Goal: Task Accomplishment & Management: Complete application form

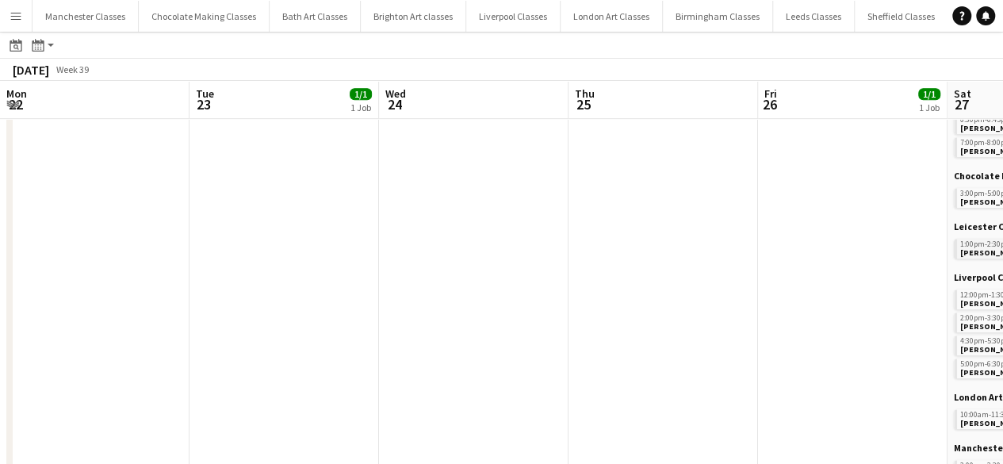
scroll to position [0, 501]
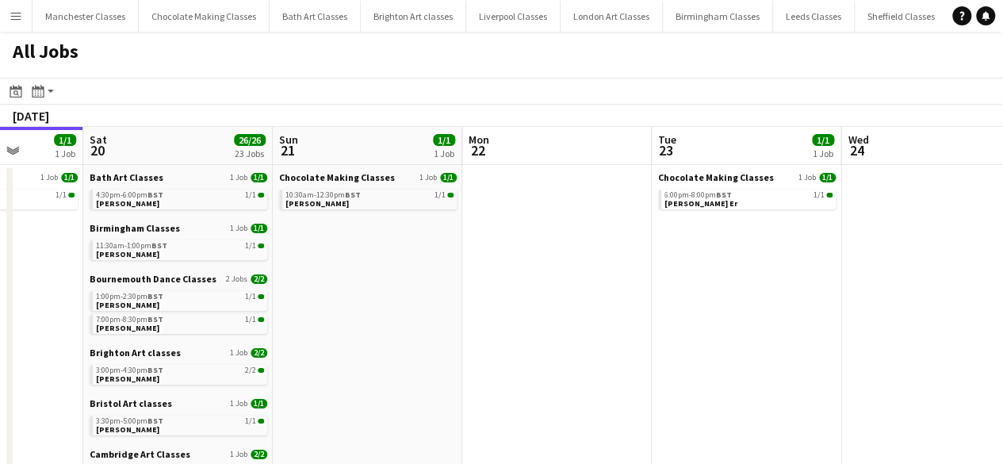
drag, startPoint x: 805, startPoint y: 259, endPoint x: -17, endPoint y: 293, distance: 822.6
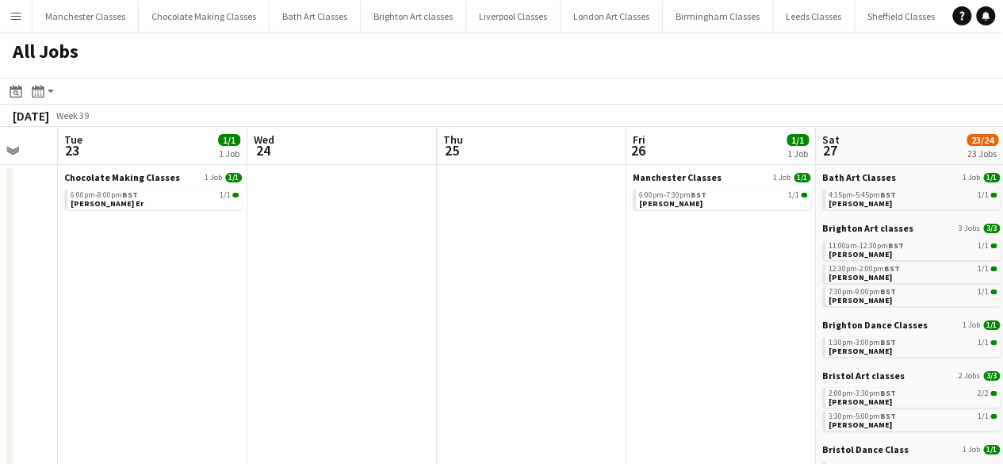
drag, startPoint x: 517, startPoint y: 292, endPoint x: -33, endPoint y: 300, distance: 550.1
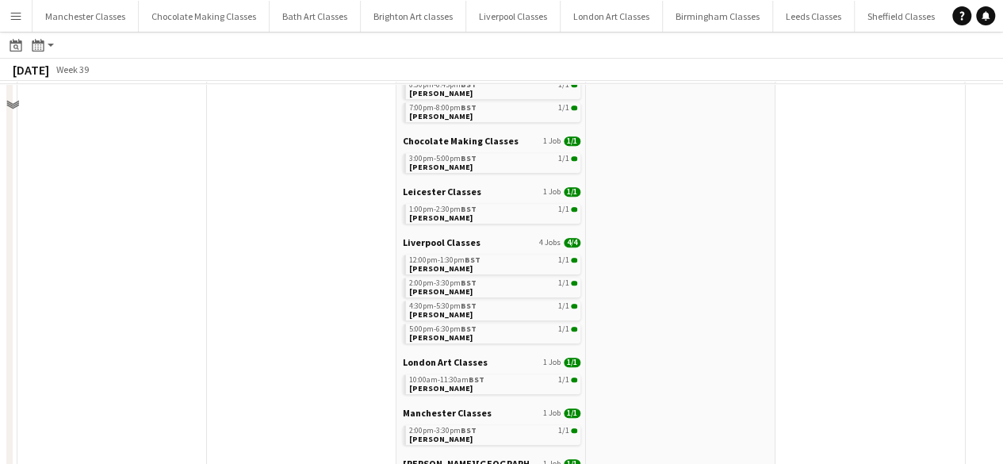
scroll to position [396, 0]
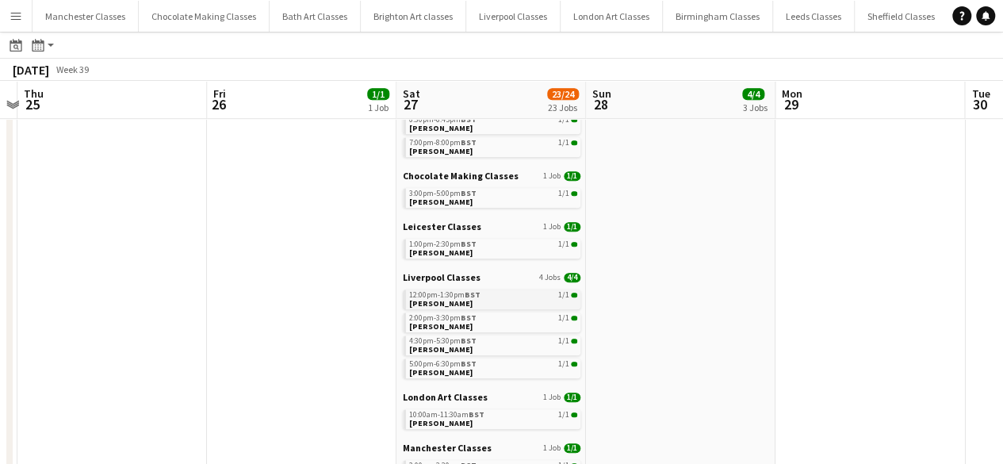
click at [431, 298] on span "[PERSON_NAME]" at bounding box center [440, 303] width 63 height 10
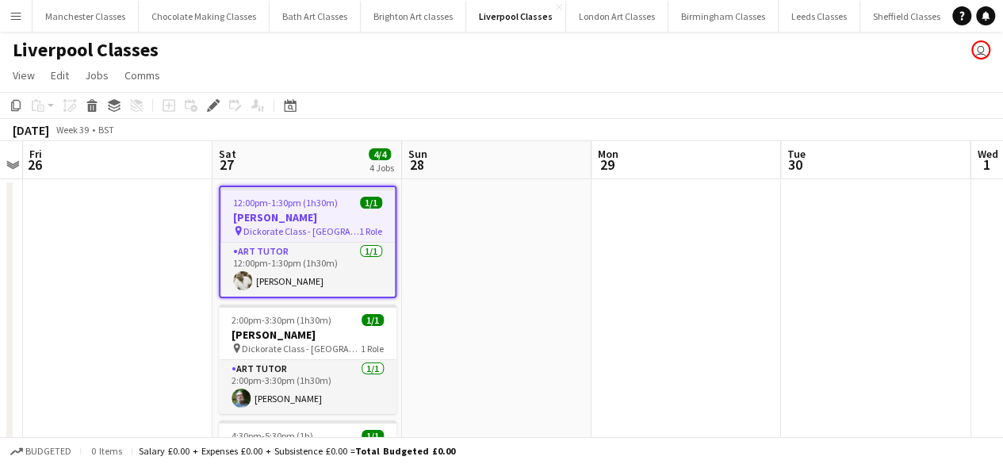
click at [9, 17] on button "Menu" at bounding box center [16, 16] width 32 height 32
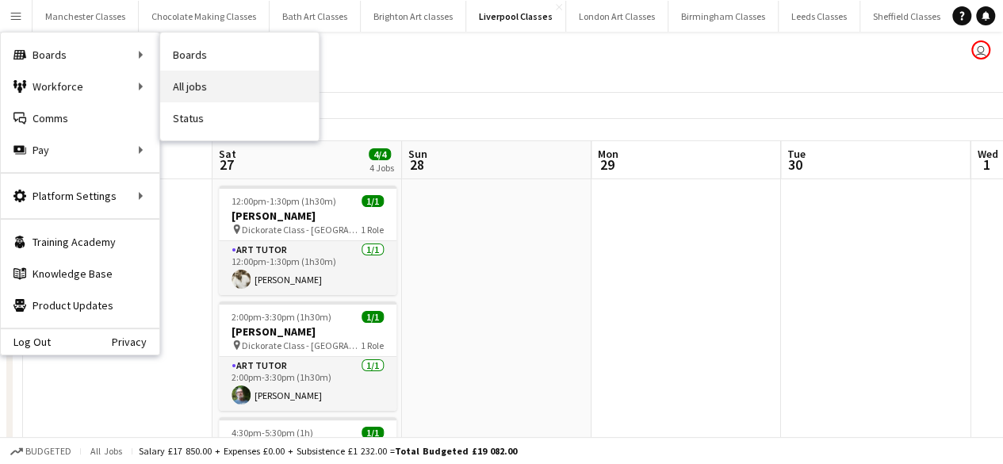
click at [216, 97] on link "All jobs" at bounding box center [239, 87] width 159 height 32
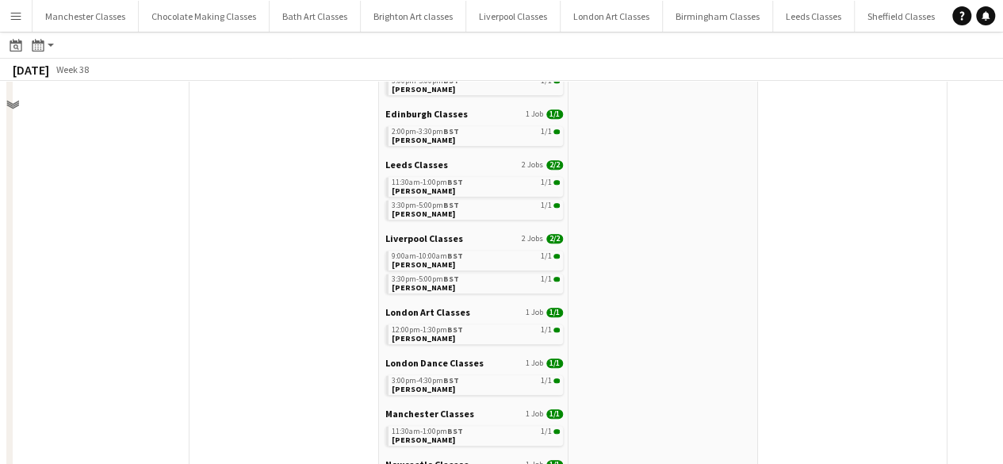
scroll to position [634, 0]
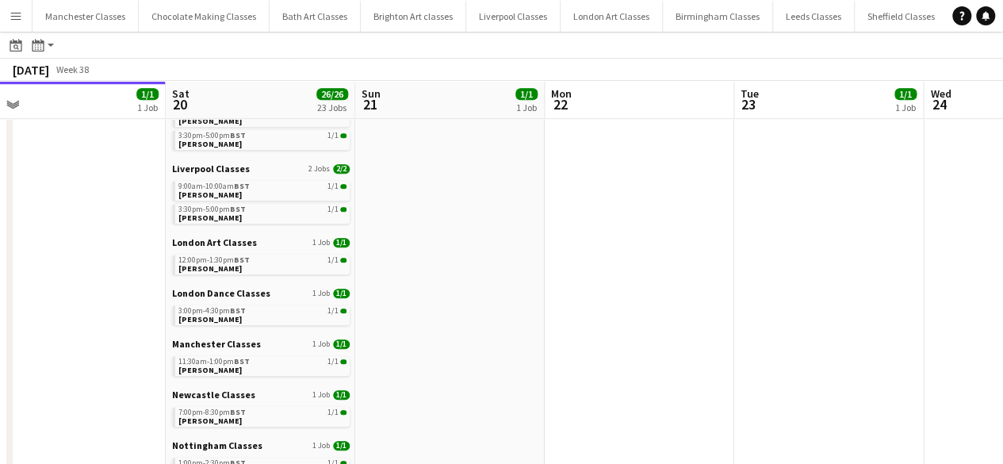
drag, startPoint x: 826, startPoint y: 287, endPoint x: 90, endPoint y: 298, distance: 736.4
click at [111, 298] on app-calendar-viewport "Tue 16 Wed 17 1/1 1 Job Thu 18 4/4 4 Jobs Fri 19 1/1 1 Job Sat 20 26/26 23 Jobs…" at bounding box center [501, 32] width 1003 height 1177
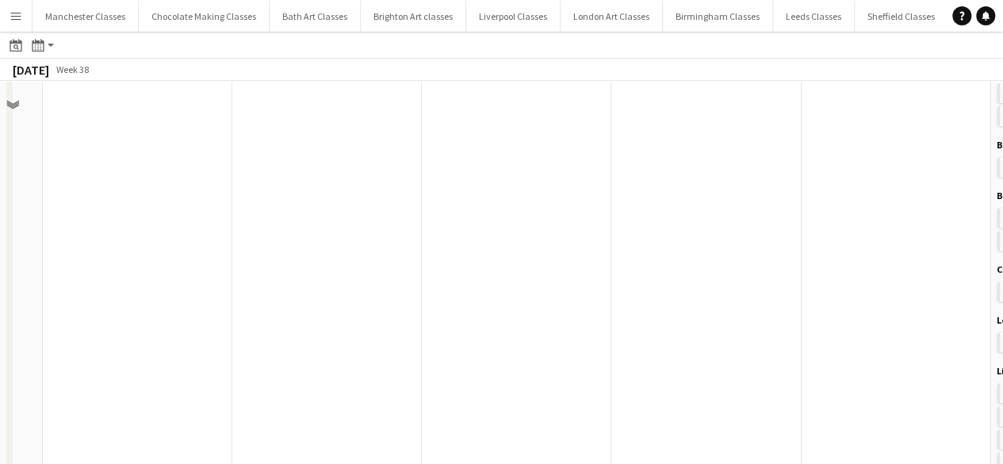
scroll to position [159, 0]
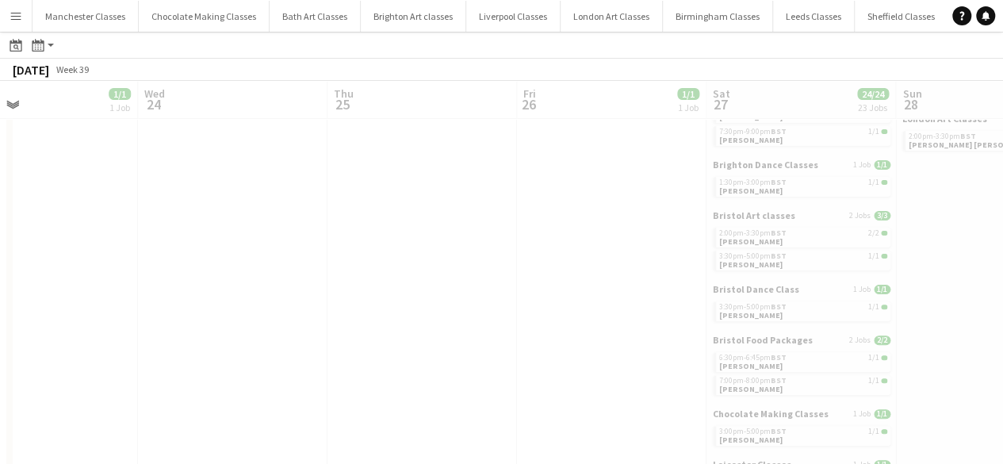
drag, startPoint x: 783, startPoint y: 310, endPoint x: 3, endPoint y: 380, distance: 783.0
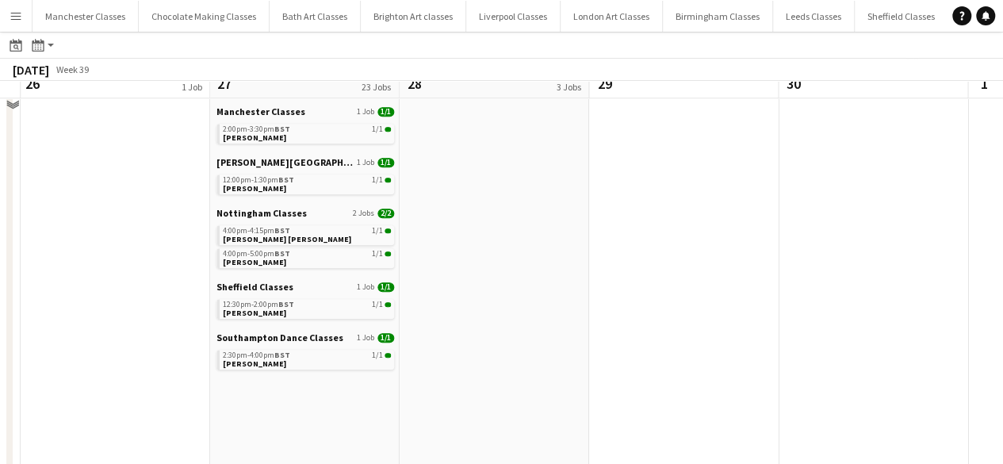
scroll to position [712, 0]
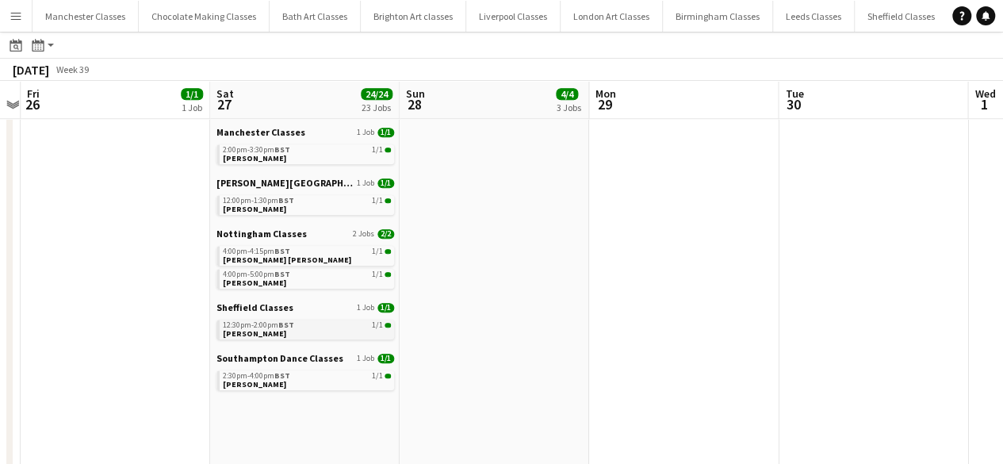
click at [303, 323] on div "12:30pm-2:00pm BST 1/1" at bounding box center [307, 325] width 168 height 8
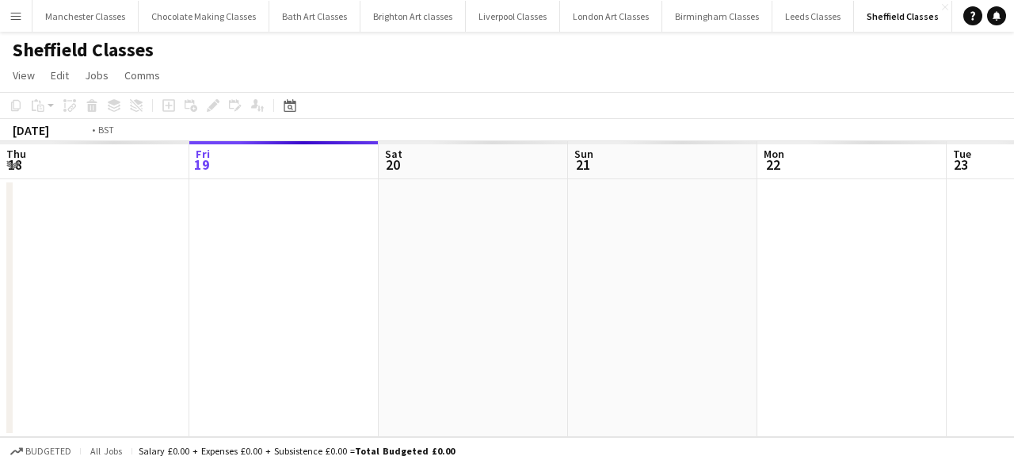
scroll to position [0, 545]
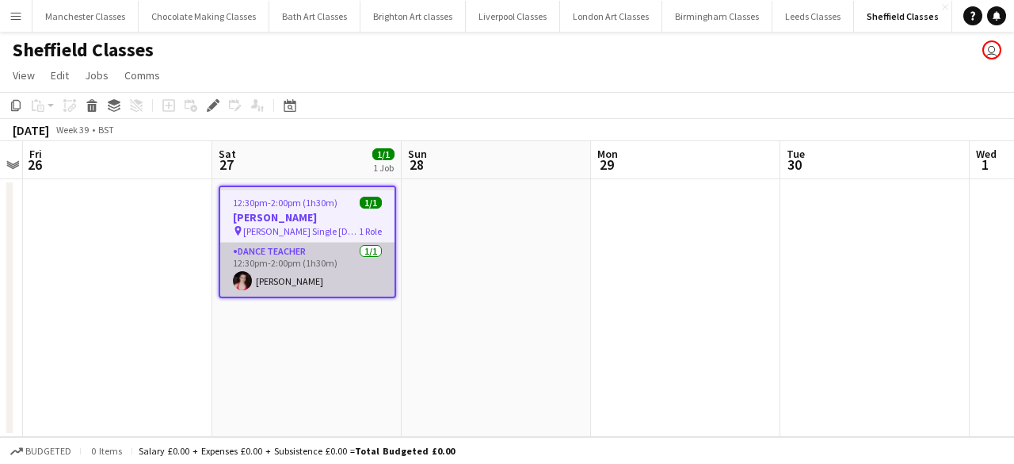
click at [338, 285] on app-card-role "Dance Teacher 1/1 12:30pm-2:00pm (1h30m) Tilly Finn-Cook" at bounding box center [307, 270] width 174 height 54
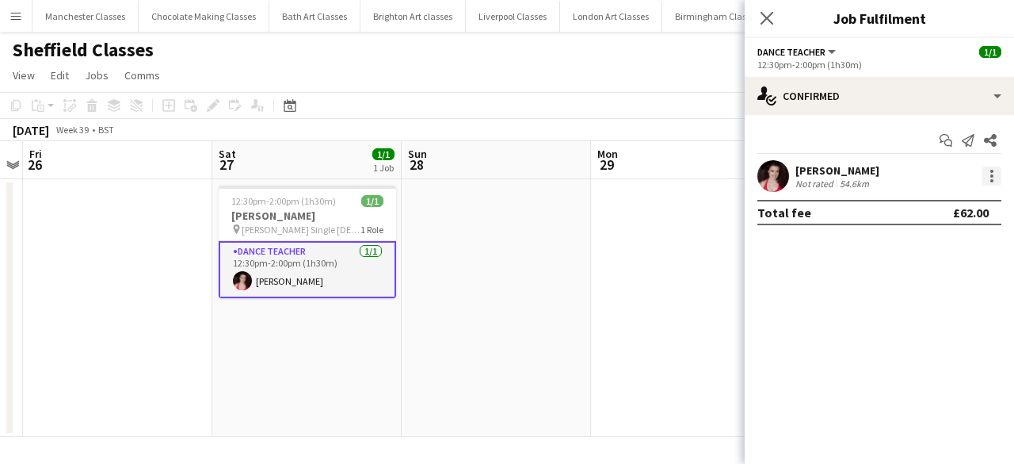
click at [991, 180] on div at bounding box center [992, 180] width 3 height 3
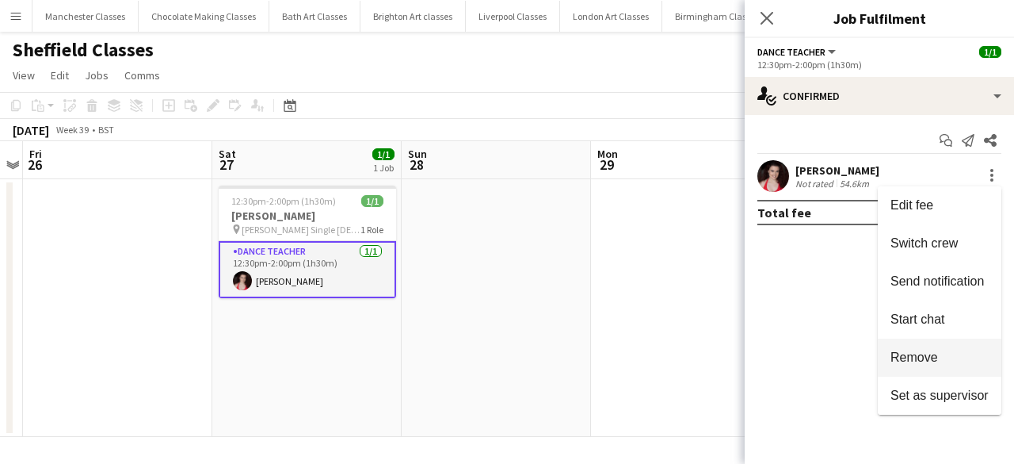
click at [927, 359] on span "Remove" at bounding box center [915, 356] width 48 height 13
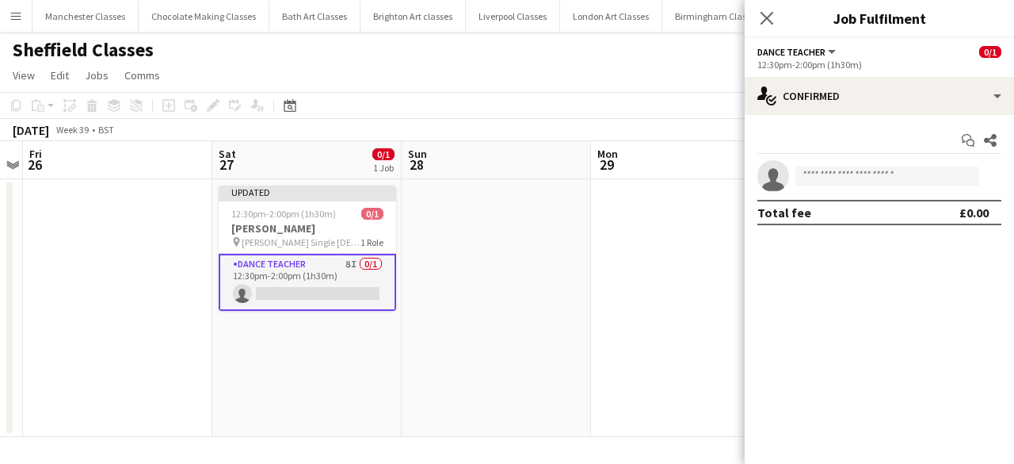
click at [534, 316] on app-date-cell at bounding box center [496, 308] width 189 height 258
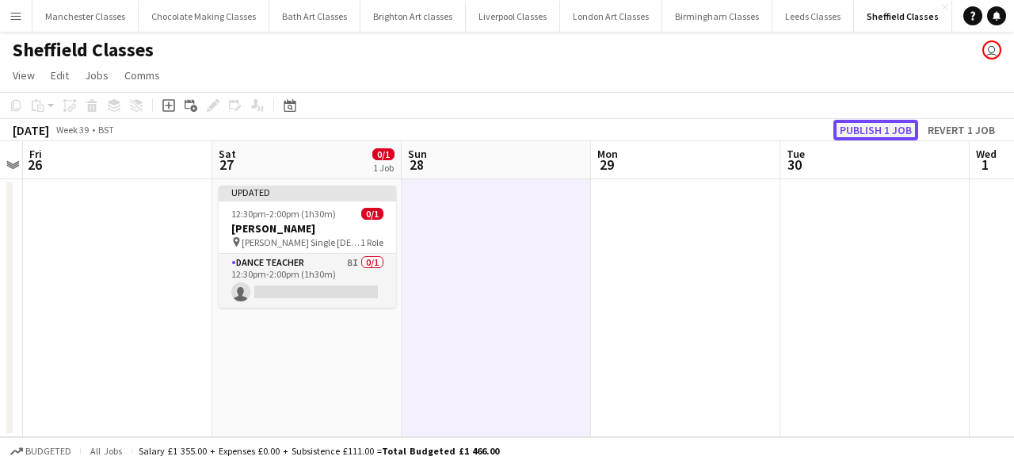
click at [878, 129] on button "Publish 1 job" at bounding box center [876, 130] width 85 height 21
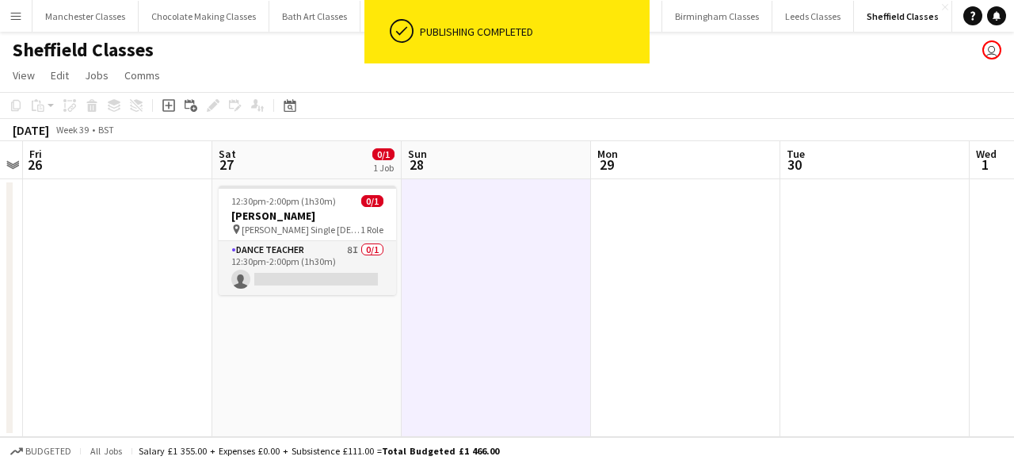
click at [309, 253] on app-card-role "Dance Teacher 8I 0/1 12:30pm-2:00pm (1h30m) single-neutral-actions" at bounding box center [308, 268] width 178 height 54
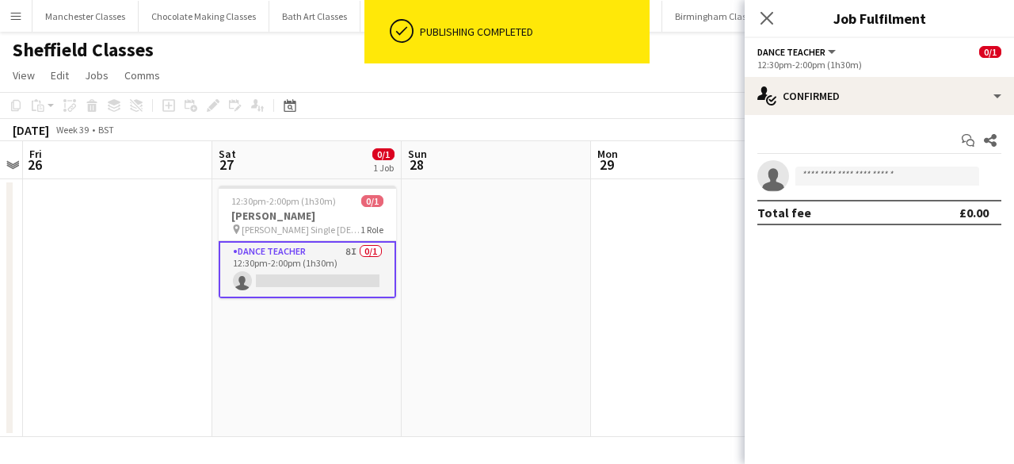
click at [872, 188] on app-invite-slot "single-neutral-actions" at bounding box center [879, 176] width 269 height 32
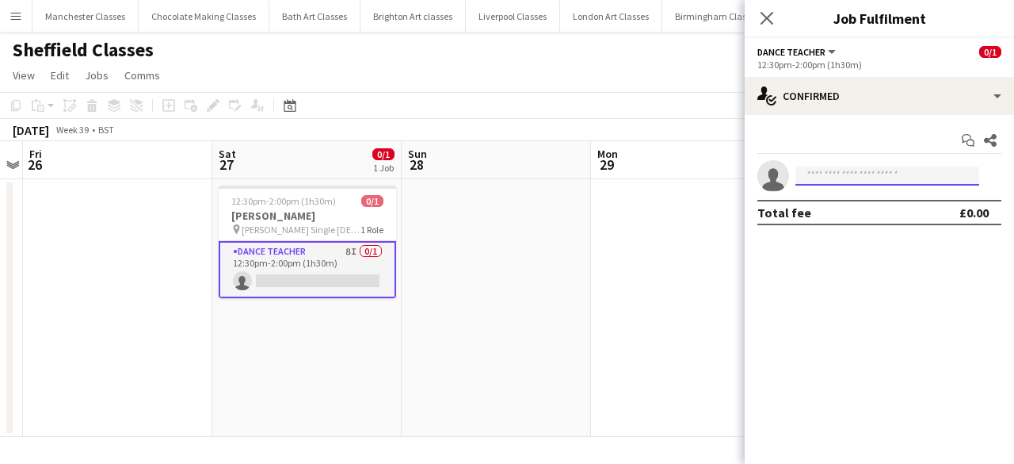
click at [867, 185] on body "ok-circled Publishing completed Menu Boards Boards Boards All jobs Status Workf…" at bounding box center [507, 232] width 1014 height 464
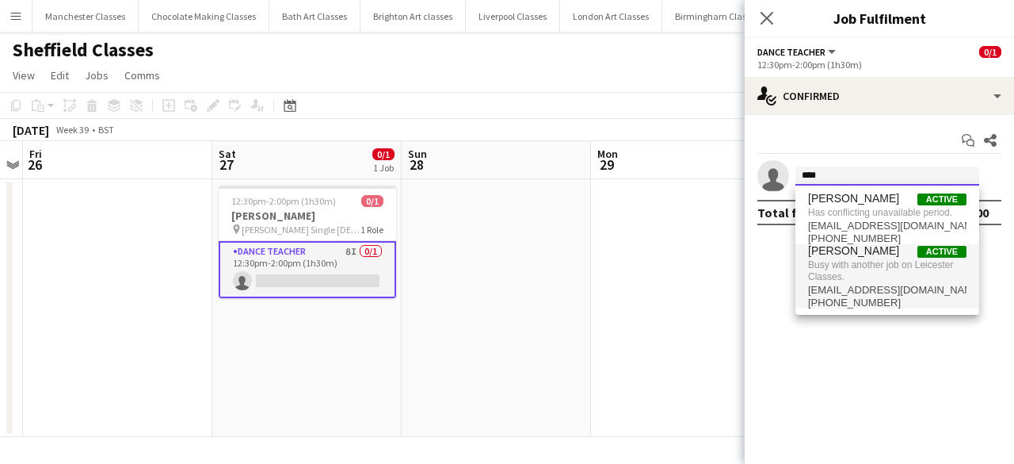
type input "****"
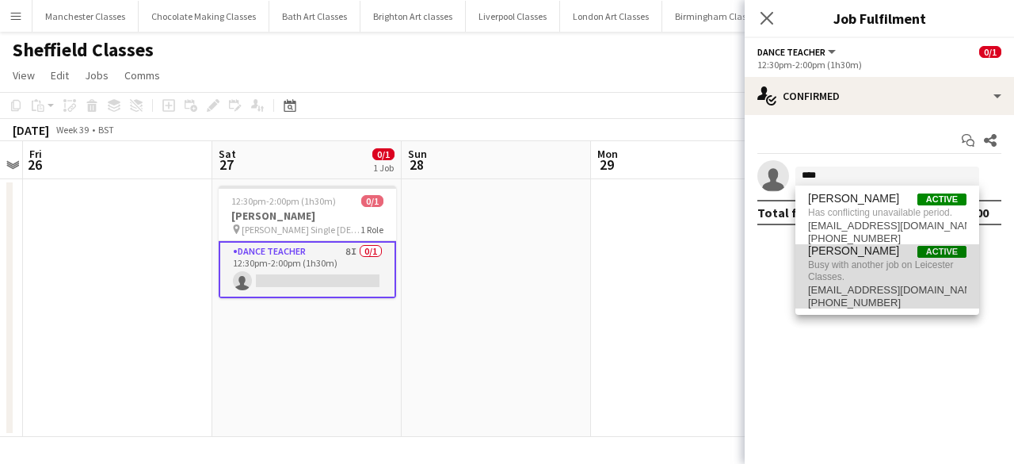
click at [863, 288] on span "wadey937@gmail.com" at bounding box center [887, 290] width 159 height 13
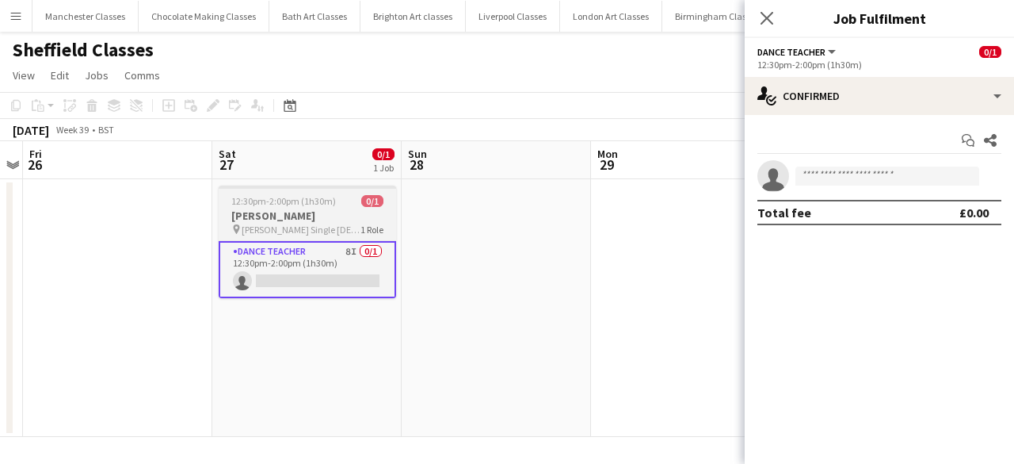
click at [294, 217] on h3 "[PERSON_NAME]" at bounding box center [308, 215] width 178 height 14
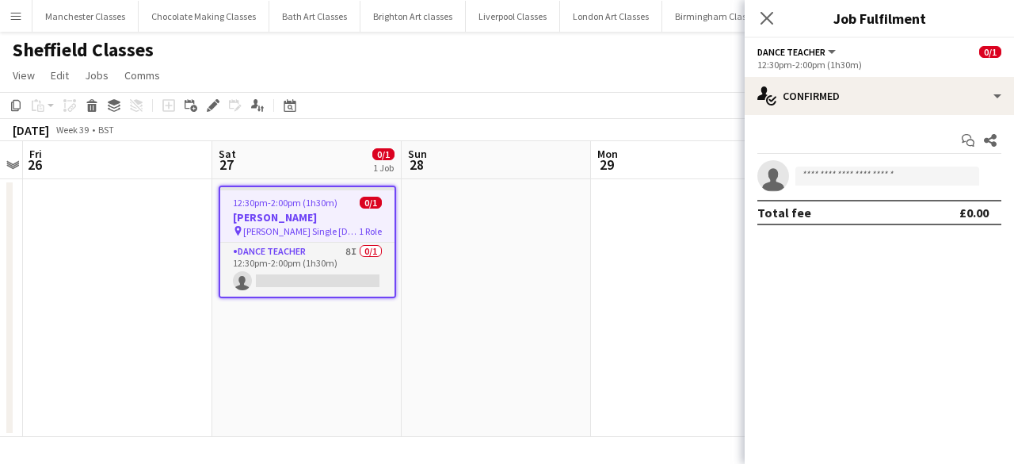
click at [295, 220] on h3 "[PERSON_NAME]" at bounding box center [307, 217] width 174 height 14
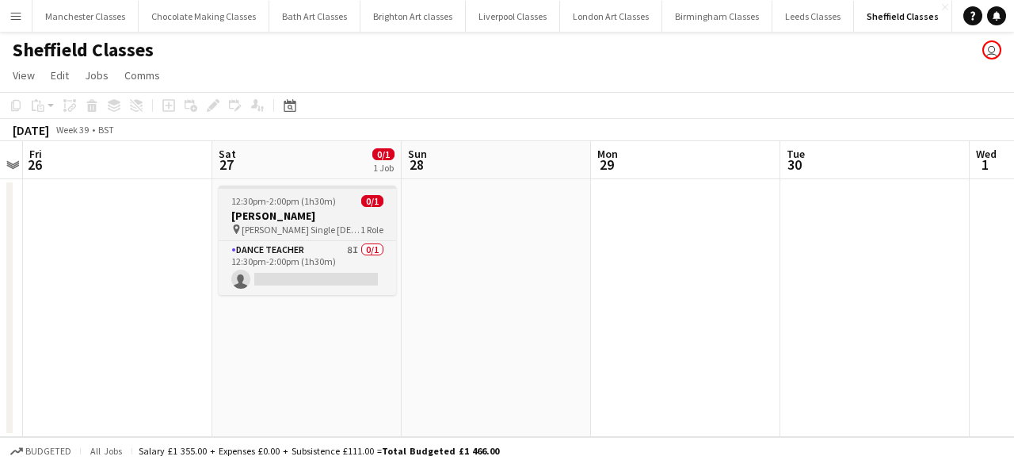
click at [258, 204] on span "12:30pm-2:00pm (1h30m)" at bounding box center [283, 201] width 105 height 12
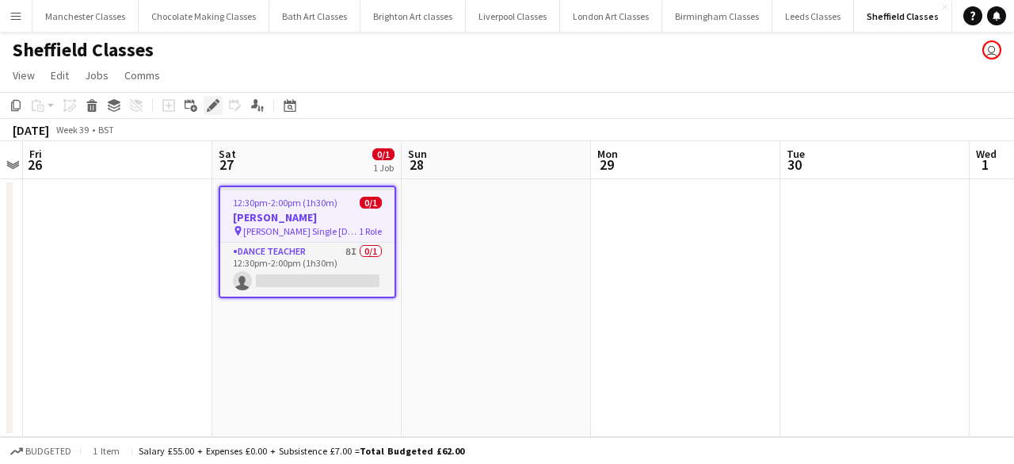
click at [216, 106] on icon "Edit" at bounding box center [213, 105] width 13 height 13
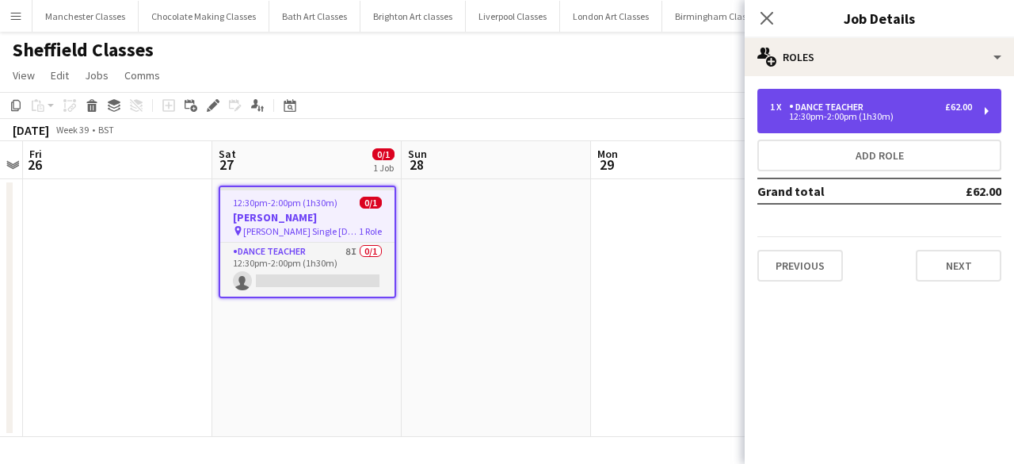
click at [910, 113] on div "12:30pm-2:00pm (1h30m)" at bounding box center [871, 117] width 202 height 8
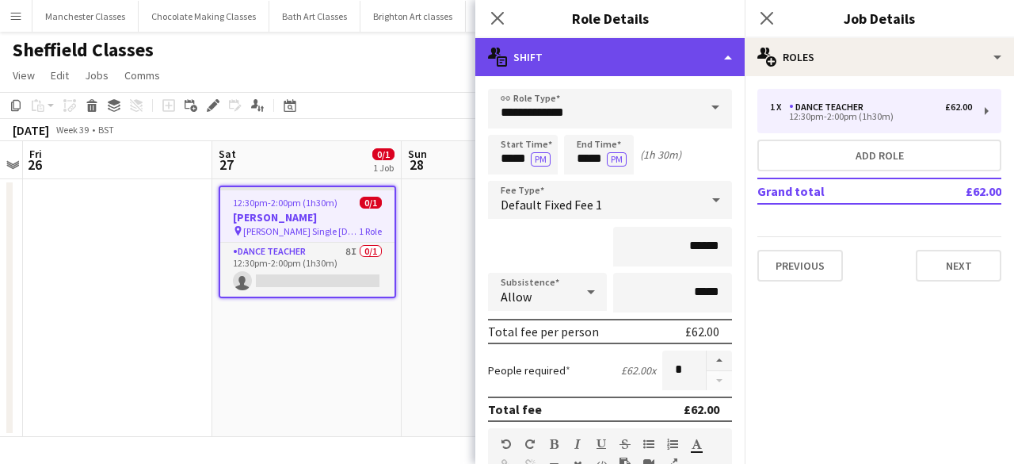
click at [724, 59] on div "multiple-actions-text Shift" at bounding box center [610, 57] width 269 height 38
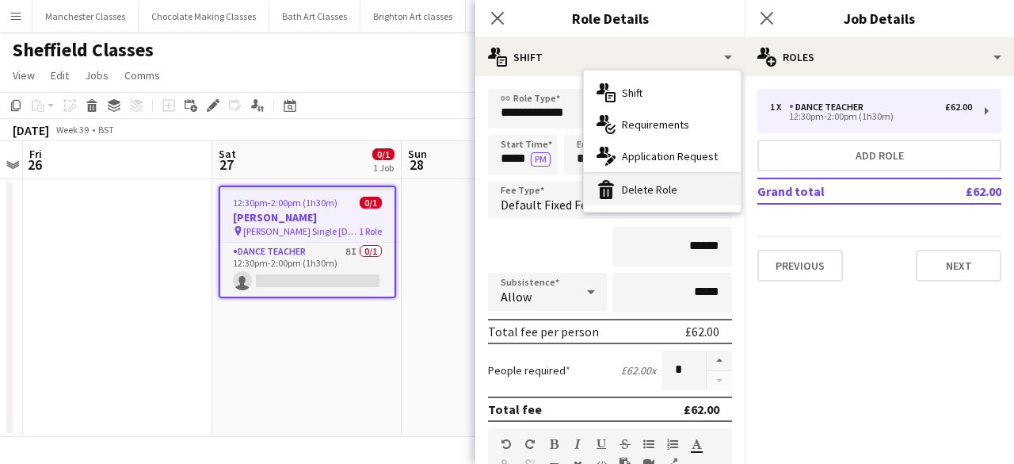
click at [648, 178] on div "bin-2 Delete Role" at bounding box center [662, 190] width 157 height 32
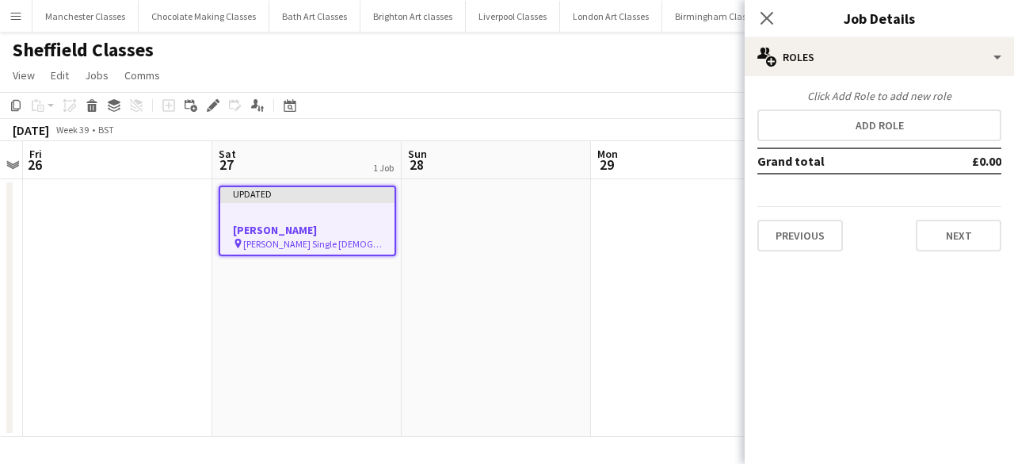
click at [666, 292] on app-date-cell at bounding box center [685, 308] width 189 height 258
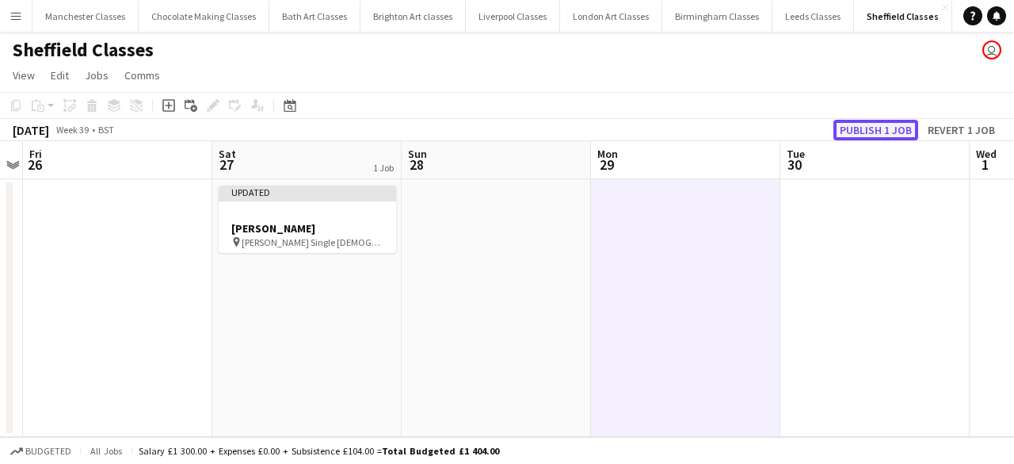
click at [869, 126] on button "Publish 1 job" at bounding box center [876, 130] width 85 height 21
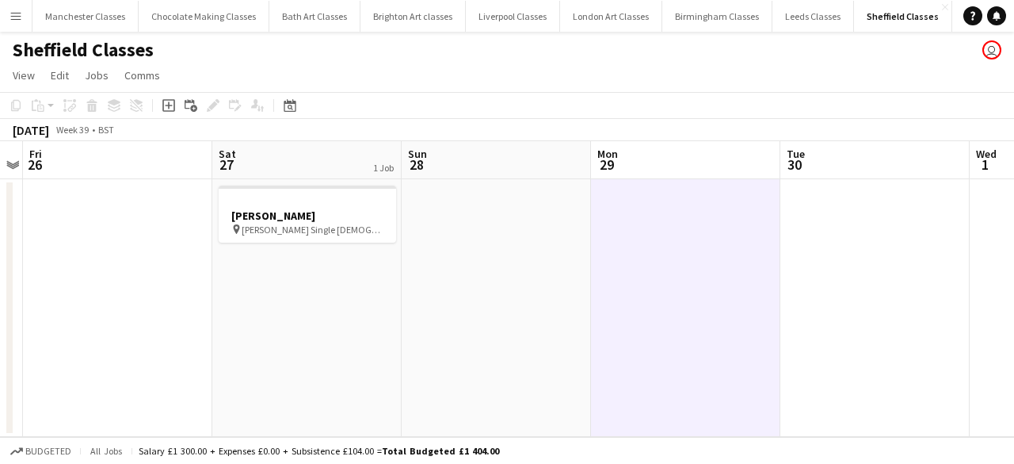
click at [25, 4] on button "Menu" at bounding box center [16, 16] width 32 height 32
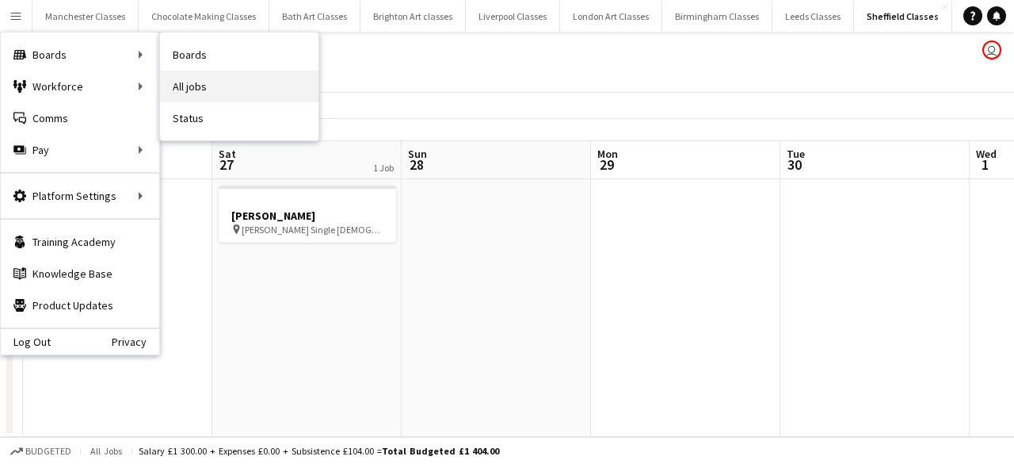
click at [225, 82] on link "All jobs" at bounding box center [239, 87] width 159 height 32
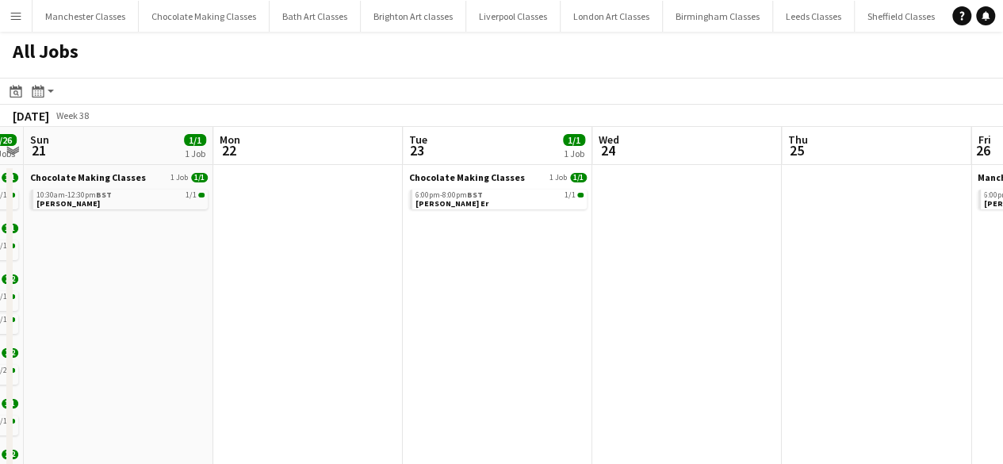
drag, startPoint x: 793, startPoint y: 332, endPoint x: 122, endPoint y: 302, distance: 671.2
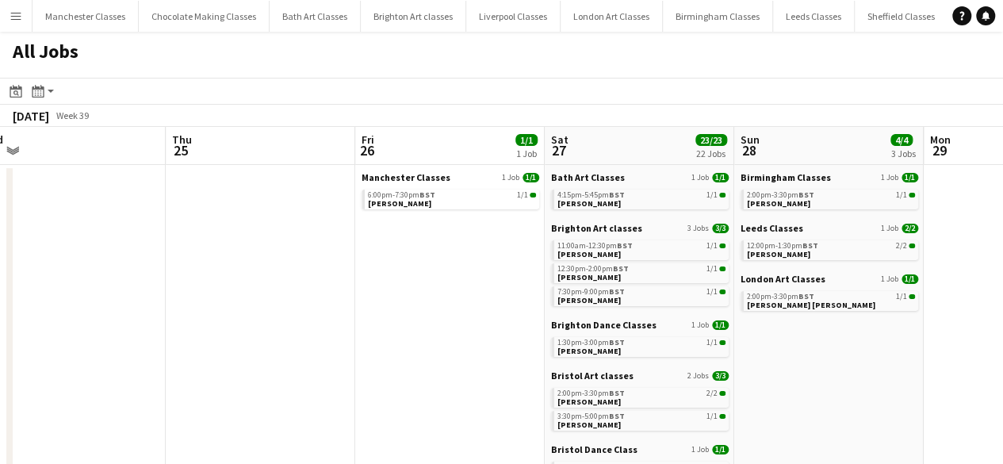
drag, startPoint x: 541, startPoint y: 304, endPoint x: 132, endPoint y: 282, distance: 409.5
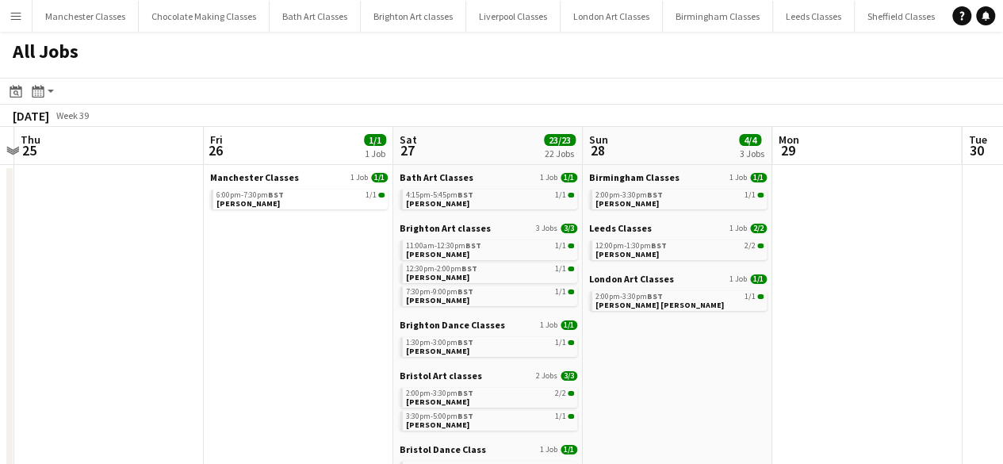
drag, startPoint x: 346, startPoint y: 280, endPoint x: 194, endPoint y: 279, distance: 151.4
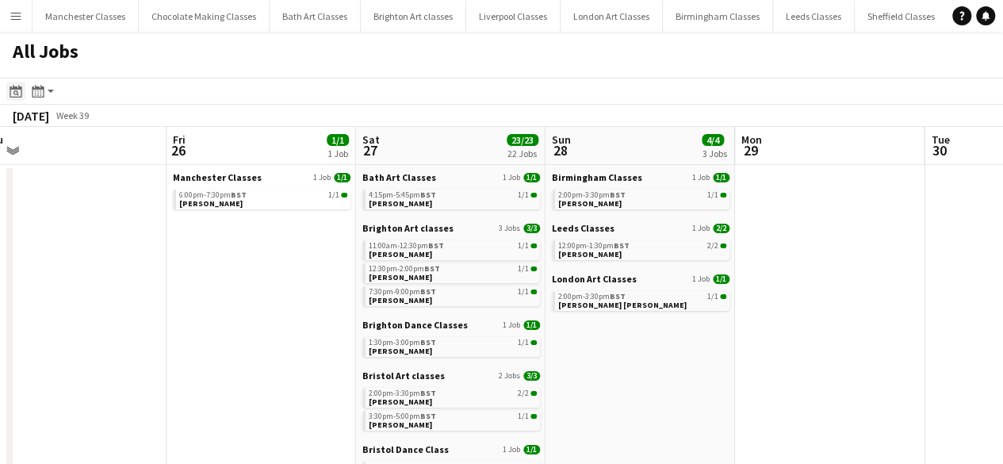
click at [19, 87] on icon at bounding box center [16, 91] width 12 height 13
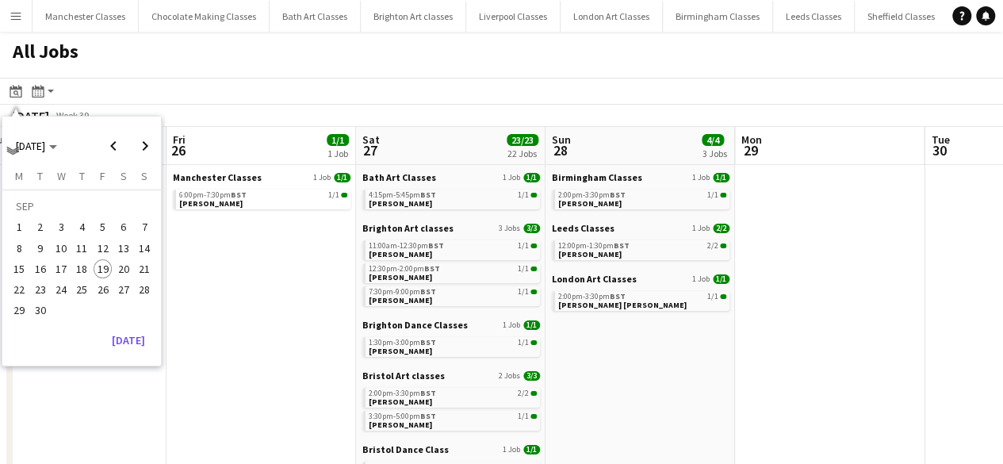
click at [15, 29] on button "Menu" at bounding box center [16, 16] width 32 height 32
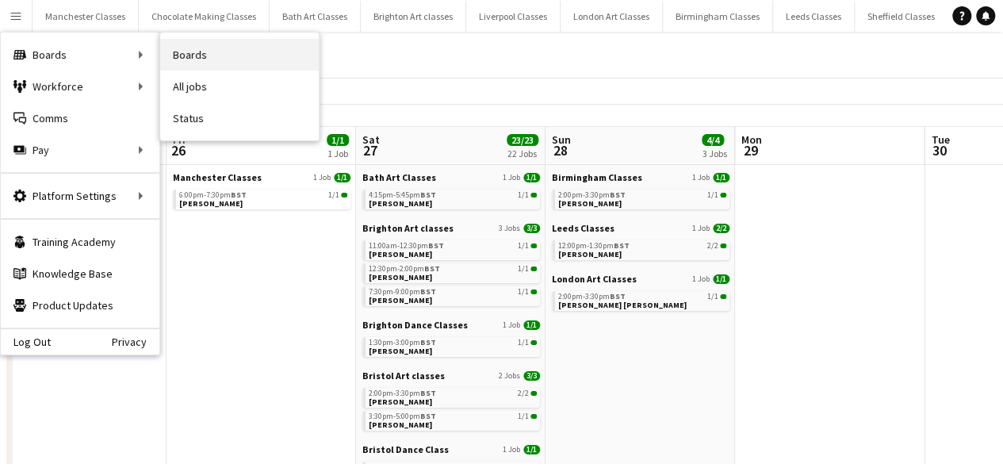
click at [203, 59] on link "Boards" at bounding box center [239, 55] width 159 height 32
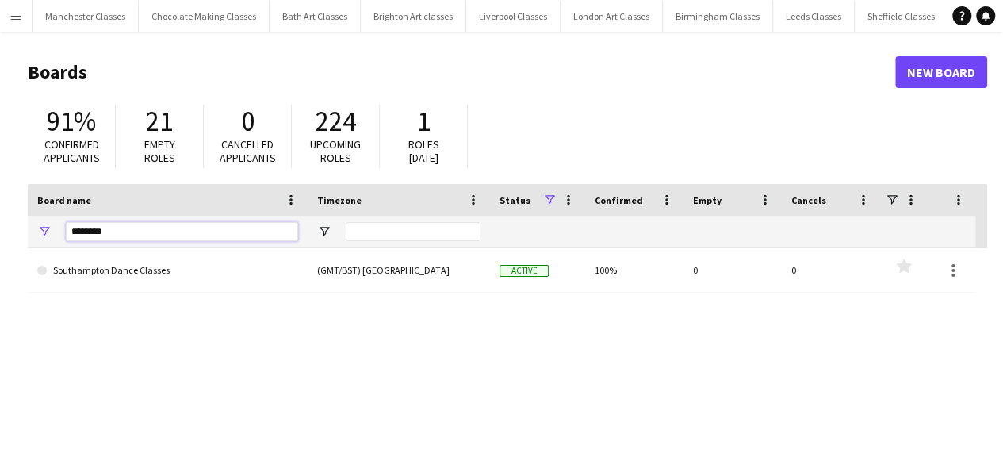
click at [204, 228] on input "********" at bounding box center [182, 231] width 232 height 19
type input "*"
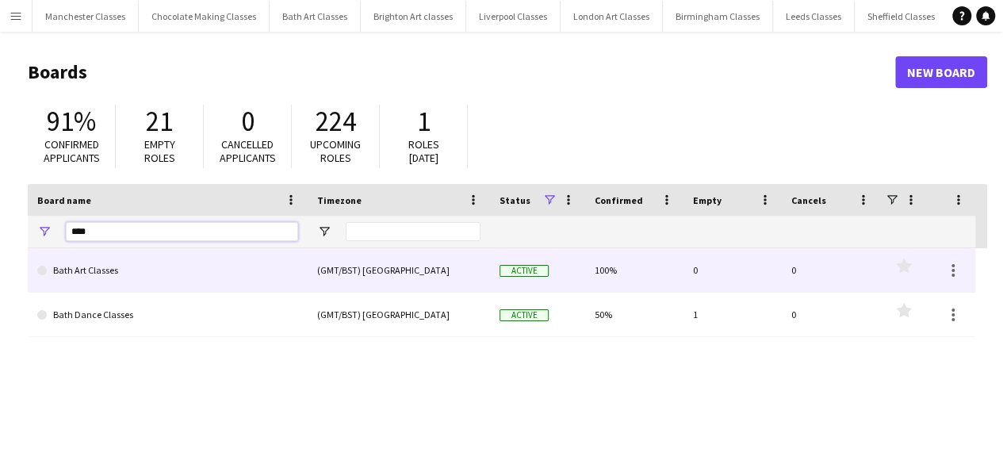
type input "****"
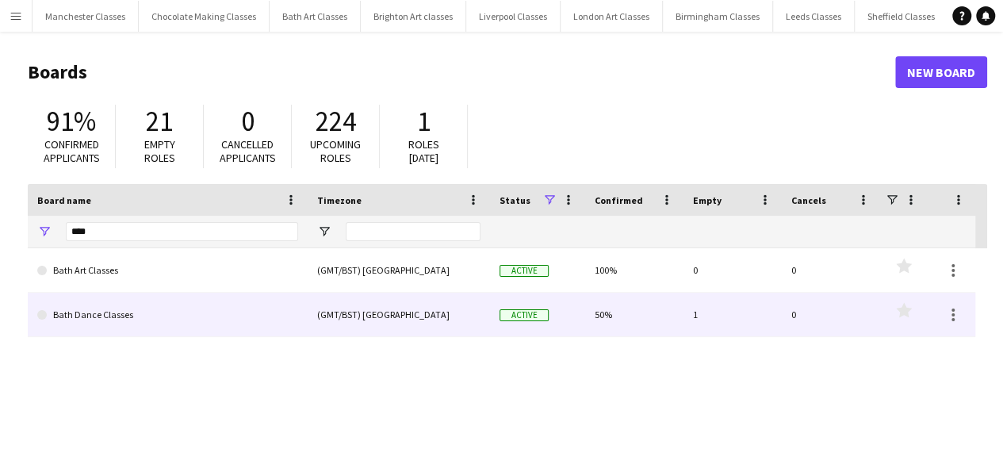
click at [128, 311] on link "Bath Dance Classes" at bounding box center [167, 314] width 261 height 44
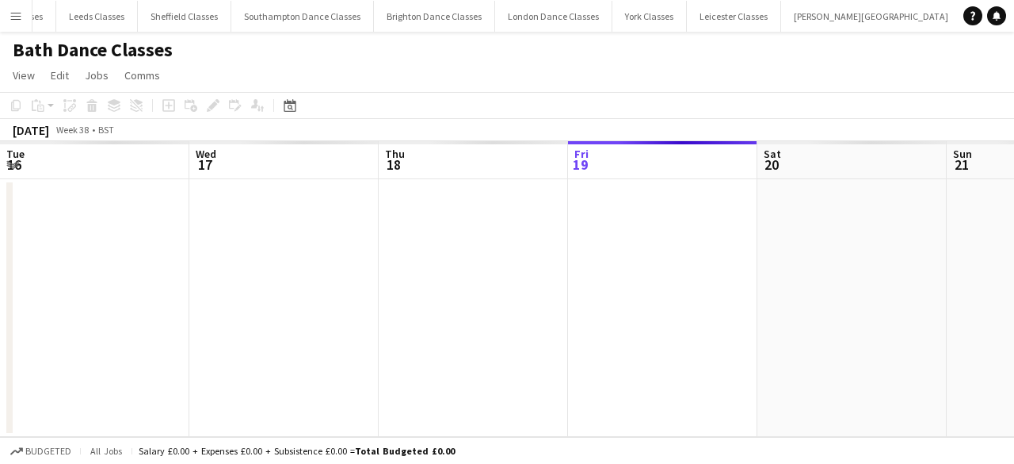
scroll to position [0, 379]
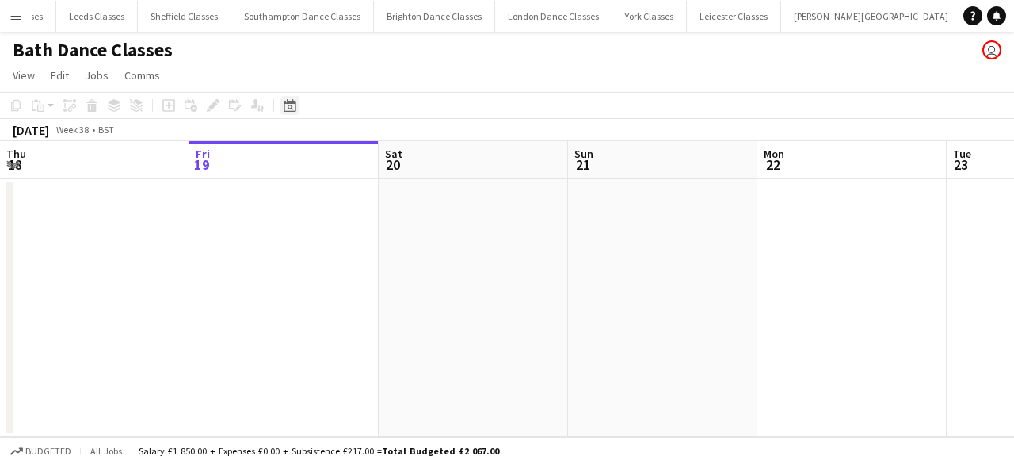
click at [285, 107] on icon "Date picker" at bounding box center [290, 105] width 13 height 13
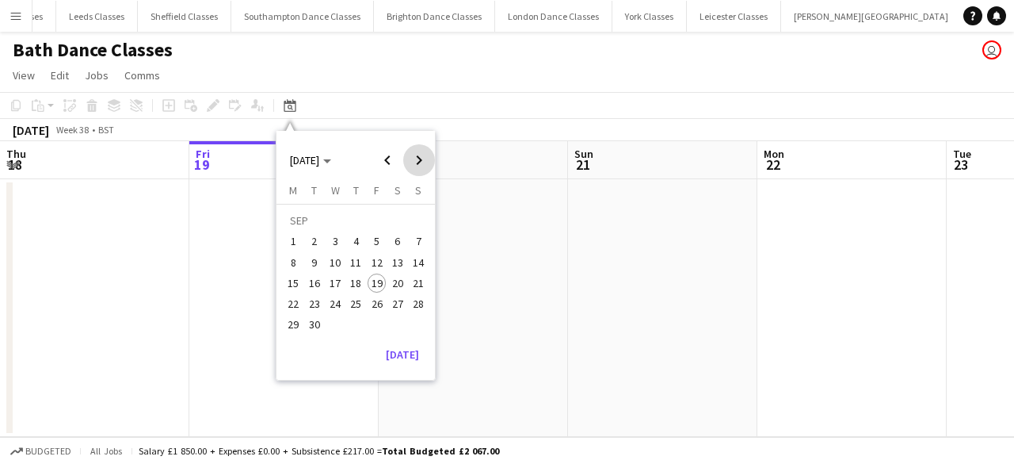
click at [425, 166] on span "Next month" at bounding box center [419, 160] width 32 height 32
click at [418, 159] on span "Next month" at bounding box center [419, 160] width 32 height 32
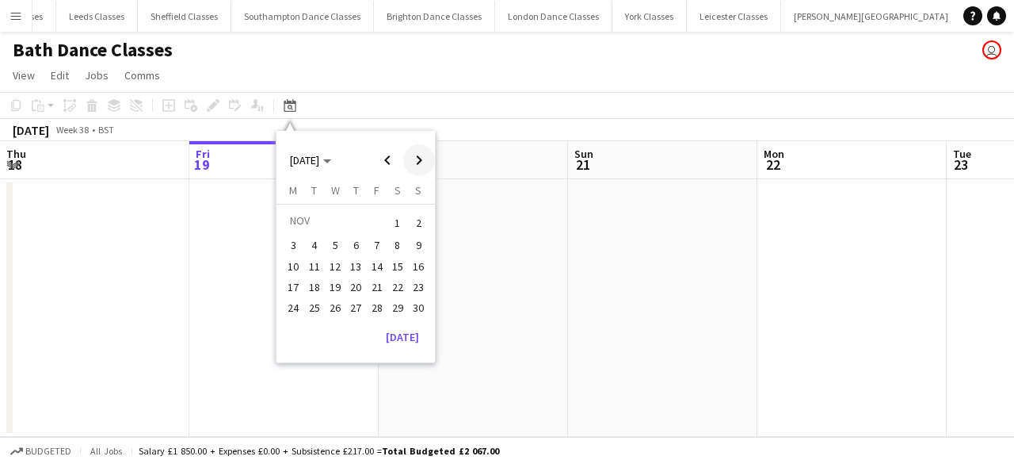
click at [418, 159] on span "Next month" at bounding box center [419, 160] width 32 height 32
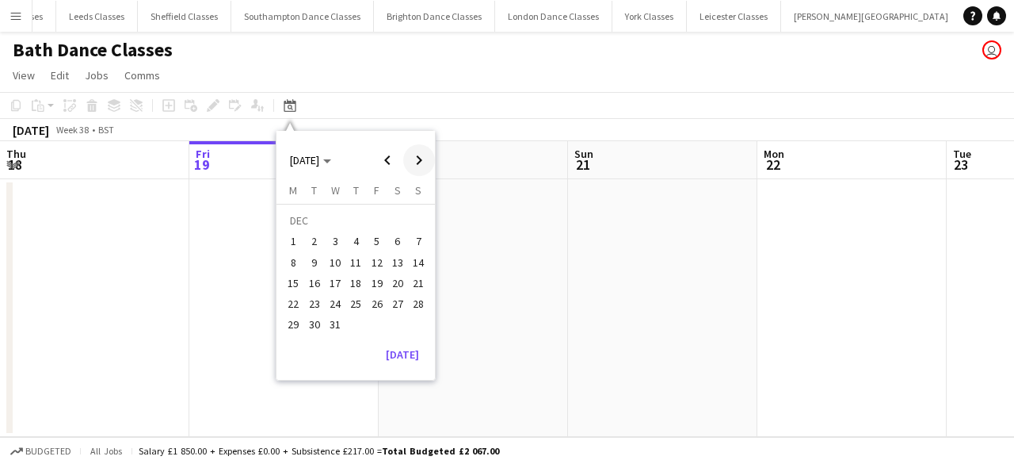
click at [418, 159] on span "Next month" at bounding box center [419, 160] width 32 height 32
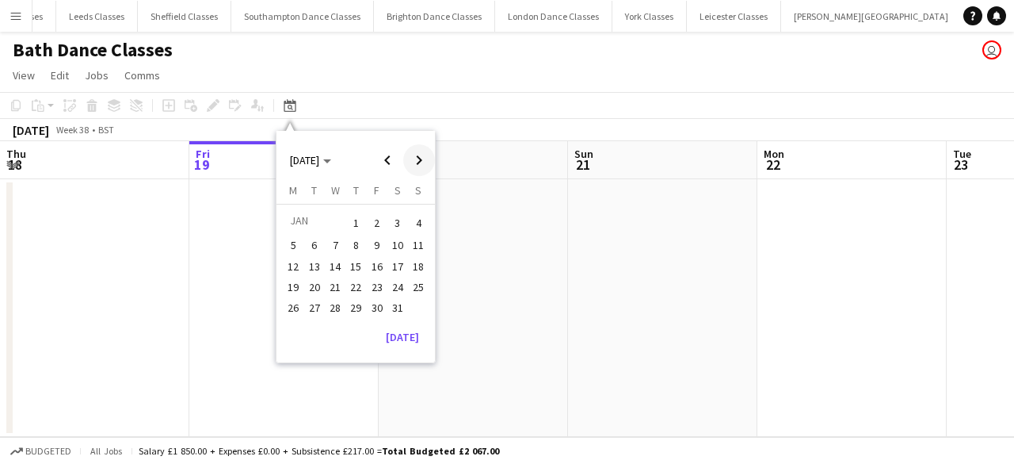
click at [418, 159] on span "Next month" at bounding box center [419, 160] width 32 height 32
click at [403, 305] on span "28" at bounding box center [397, 307] width 19 height 19
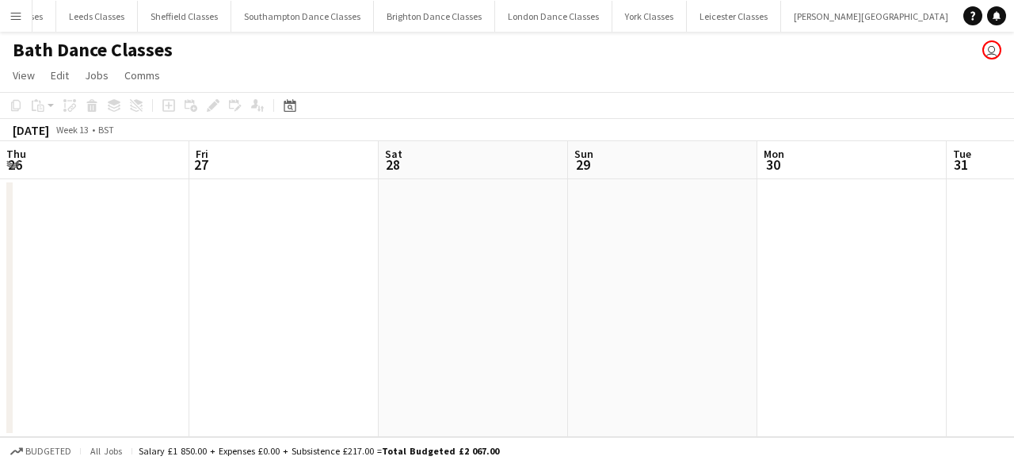
scroll to position [0, 545]
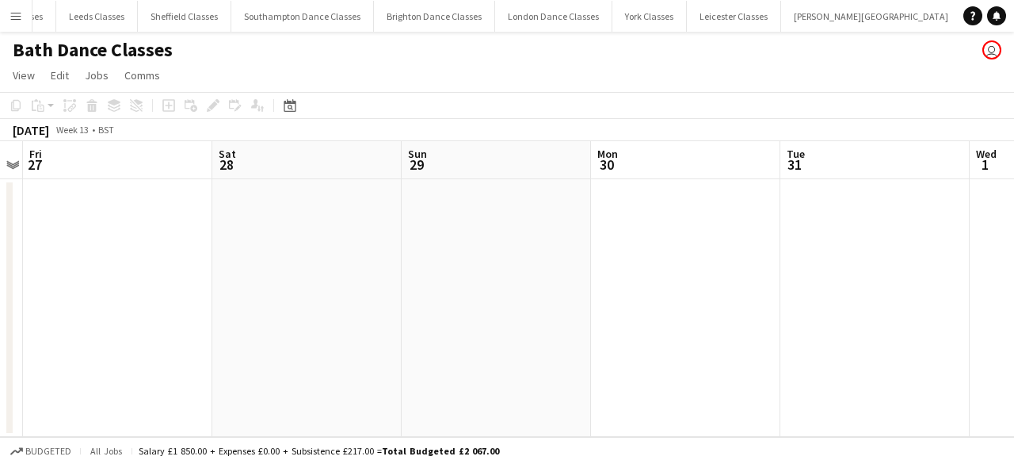
click at [301, 275] on app-date-cell at bounding box center [306, 308] width 189 height 258
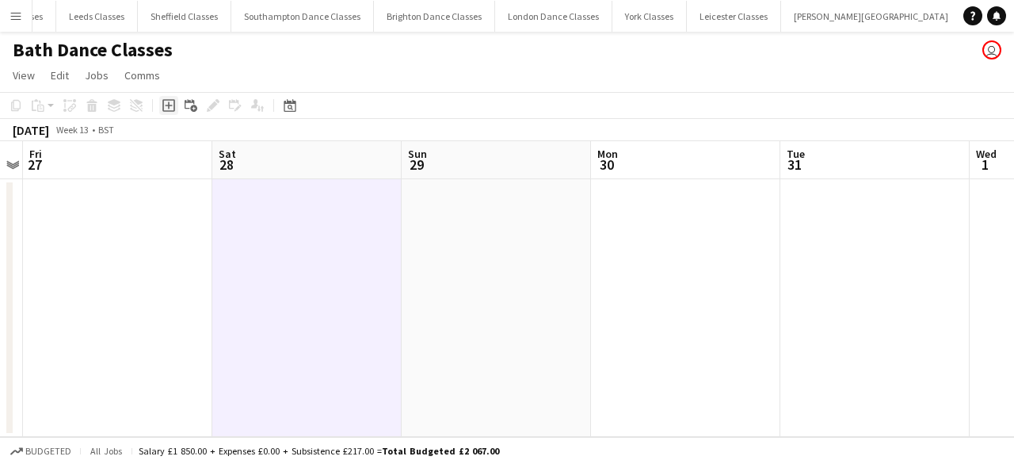
click at [166, 111] on icon at bounding box center [168, 105] width 13 height 13
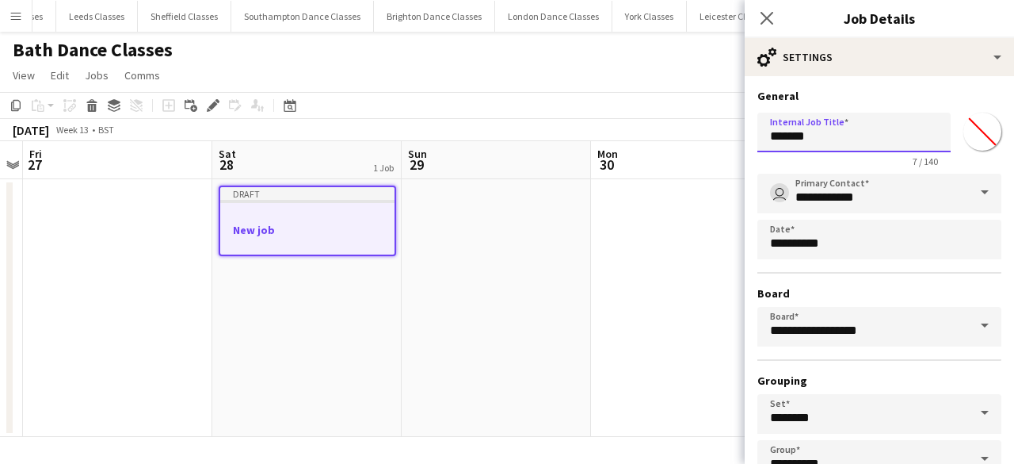
drag, startPoint x: 842, startPoint y: 139, endPoint x: 706, endPoint y: 146, distance: 136.5
click at [713, 146] on body "Menu Boards Boards Boards All jobs Status Workforce Workforce My Workforce Recr…" at bounding box center [507, 232] width 1014 height 464
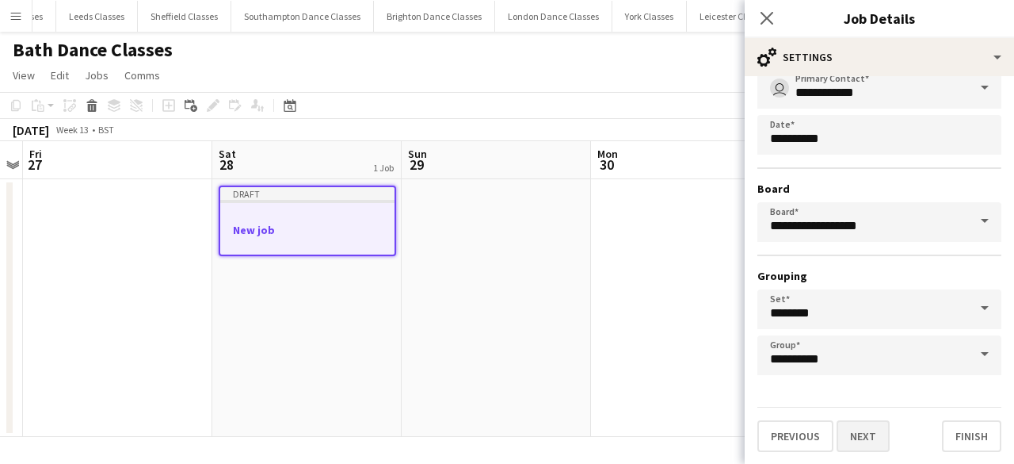
type input "**********"
click at [861, 444] on button "Next" at bounding box center [863, 436] width 53 height 32
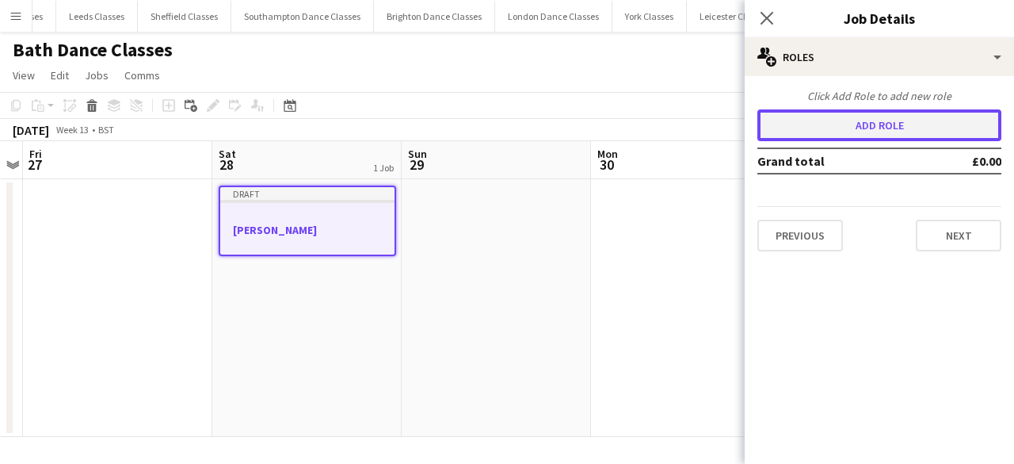
click at [881, 123] on button "Add role" at bounding box center [880, 125] width 244 height 32
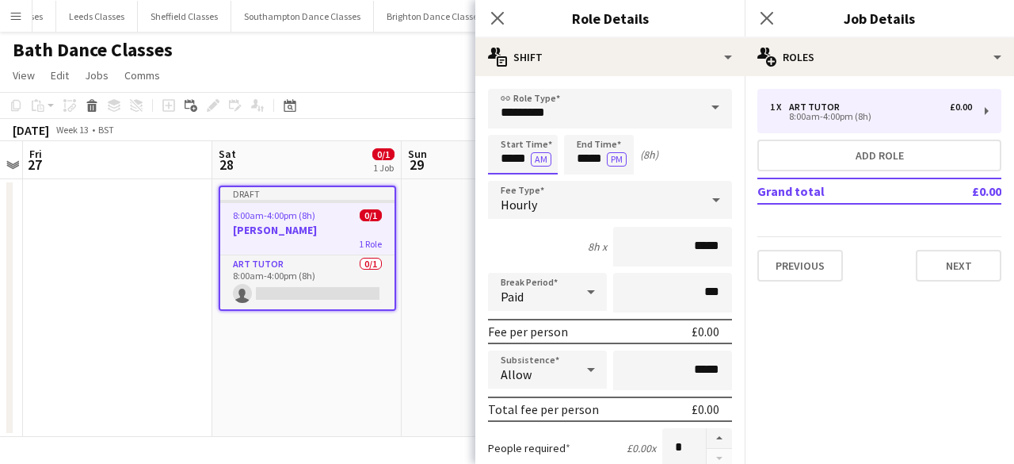
click at [519, 162] on input "*****" at bounding box center [523, 155] width 70 height 40
click at [514, 134] on div at bounding box center [507, 127] width 32 height 16
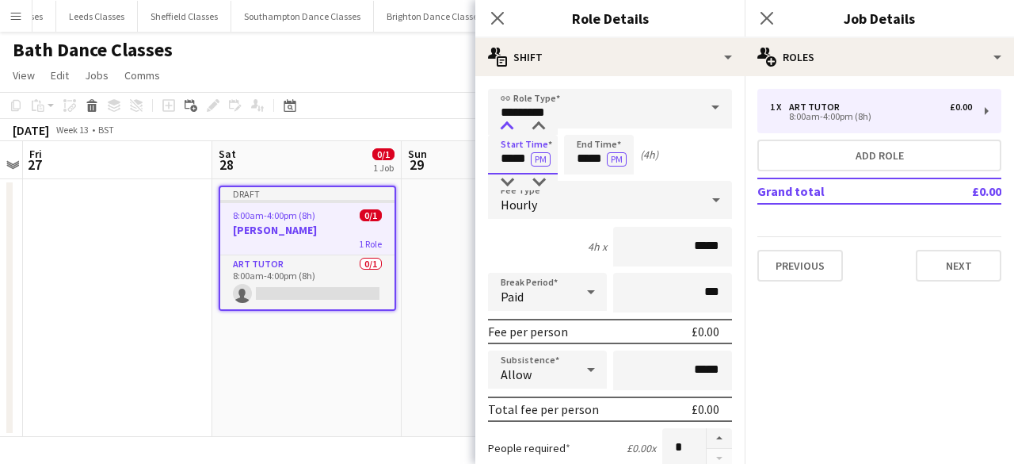
type input "*****"
click at [514, 134] on div at bounding box center [507, 127] width 32 height 16
click at [583, 158] on input "*****" at bounding box center [599, 155] width 70 height 40
click at [588, 181] on div at bounding box center [583, 182] width 32 height 16
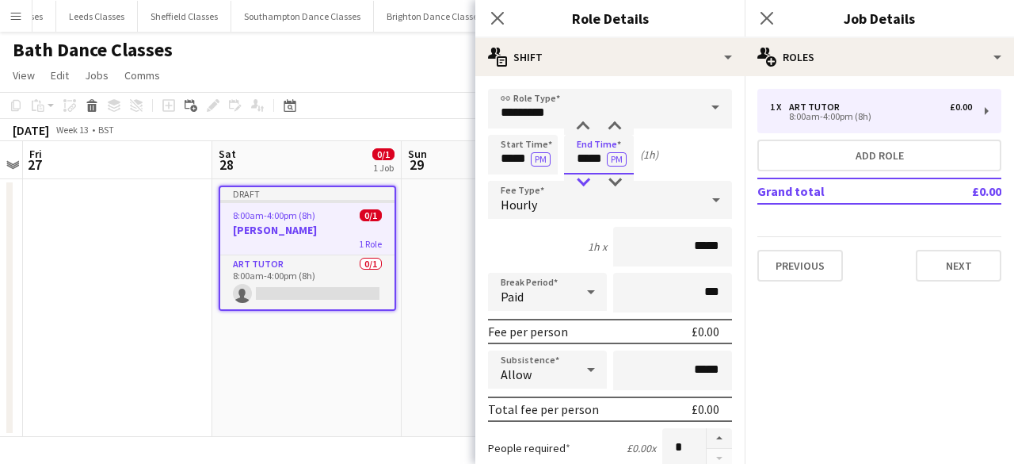
click at [588, 181] on div at bounding box center [583, 182] width 32 height 16
click at [587, 122] on div at bounding box center [583, 127] width 32 height 16
click at [619, 120] on div at bounding box center [615, 127] width 32 height 16
type input "*****"
click at [619, 120] on div at bounding box center [615, 127] width 32 height 16
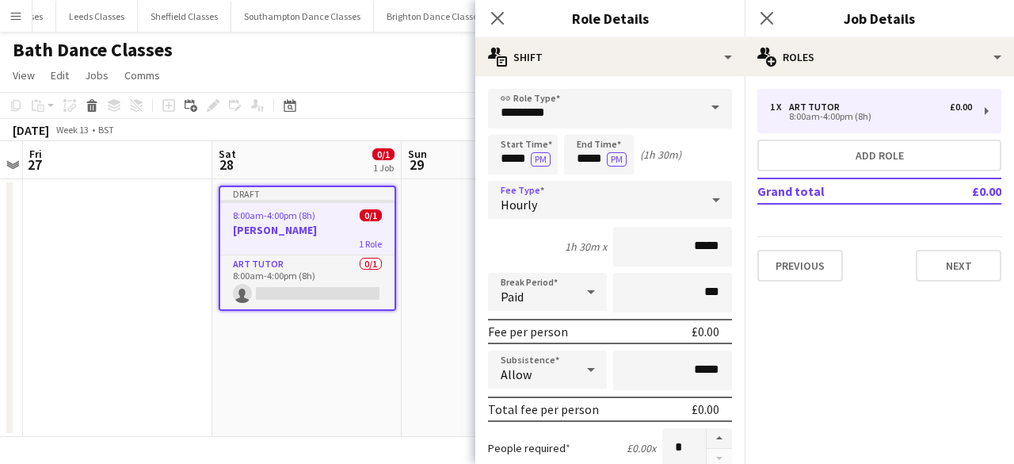
click at [523, 193] on div "Hourly" at bounding box center [594, 200] width 212 height 38
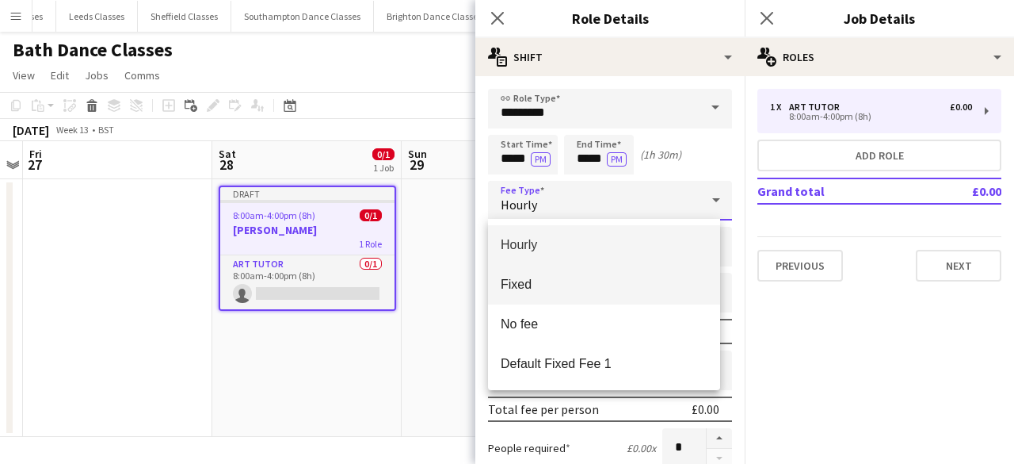
click at [523, 287] on span "Fixed" at bounding box center [604, 284] width 207 height 15
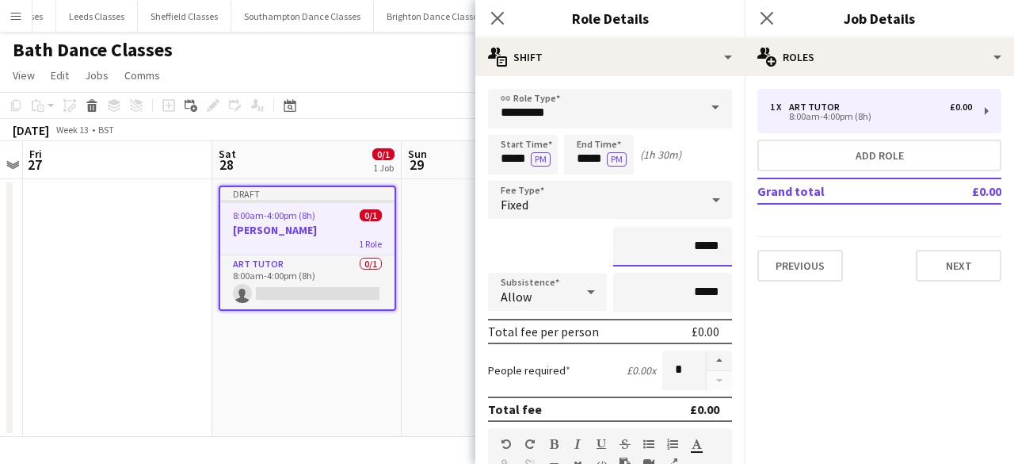
drag, startPoint x: 713, startPoint y: 251, endPoint x: 613, endPoint y: 251, distance: 100.7
click at [613, 251] on input "*****" at bounding box center [672, 247] width 119 height 40
type input "******"
drag, startPoint x: 716, startPoint y: 294, endPoint x: 632, endPoint y: 304, distance: 85.4
click at [632, 304] on input "*****" at bounding box center [672, 293] width 119 height 40
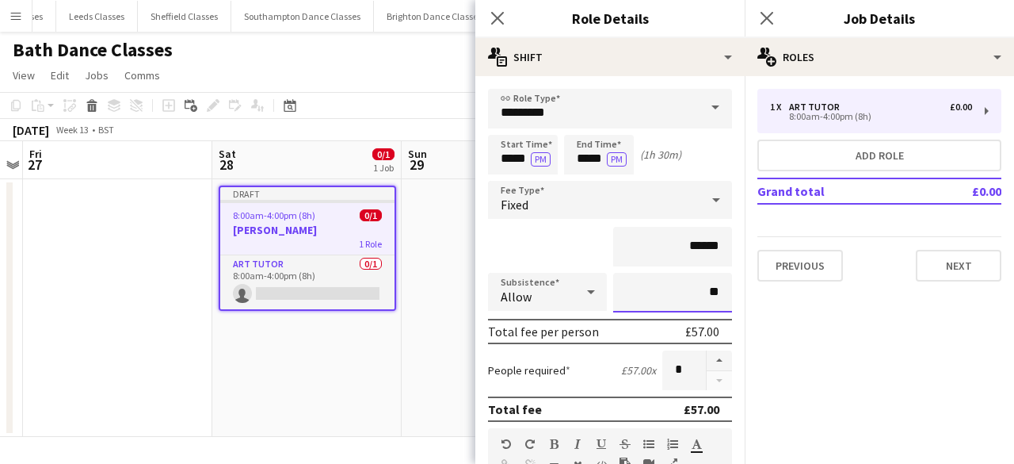
type input "*****"
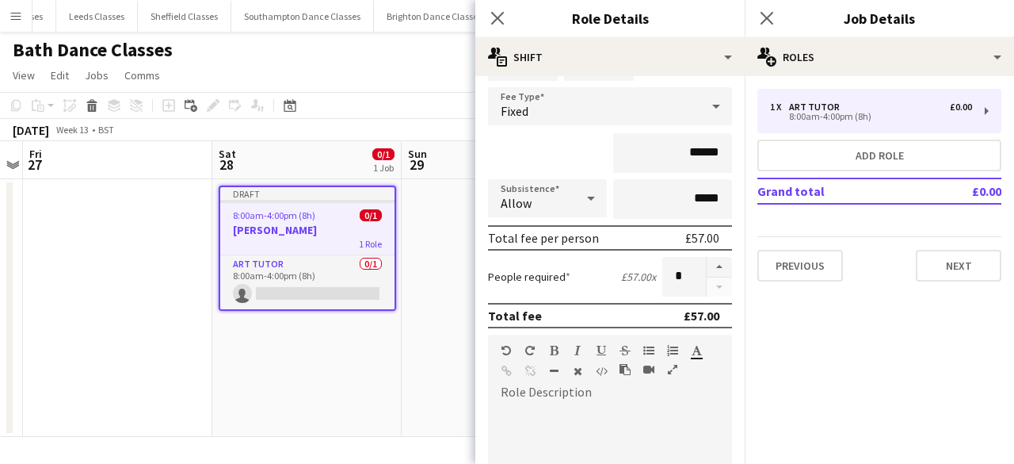
scroll to position [159, 0]
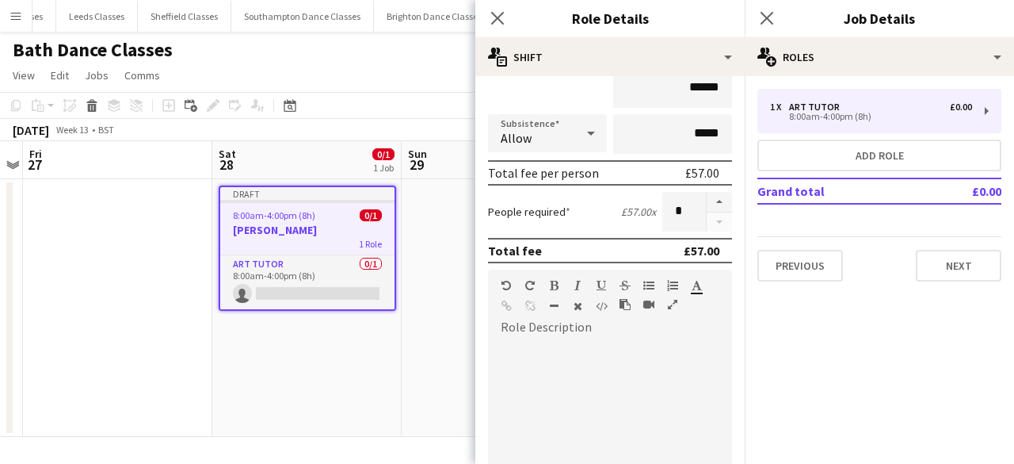
click at [556, 363] on div at bounding box center [610, 435] width 244 height 190
paste div
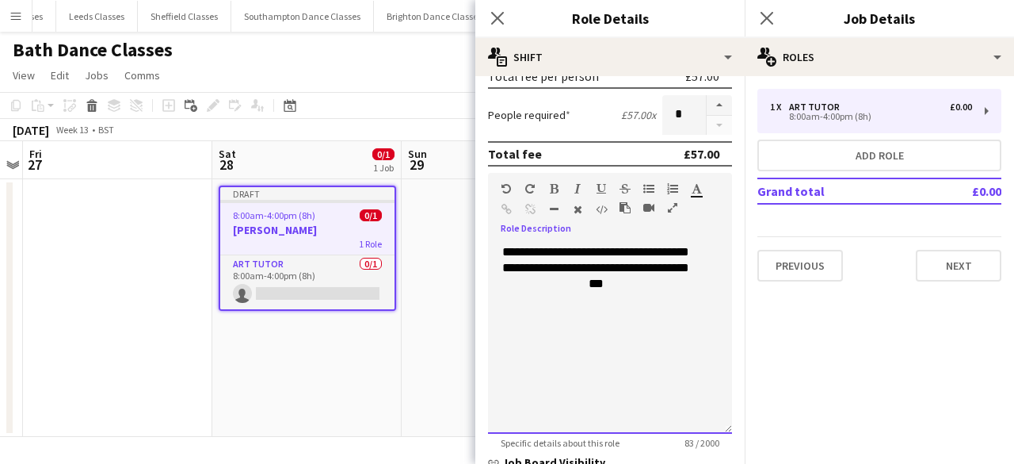
scroll to position [404, 0]
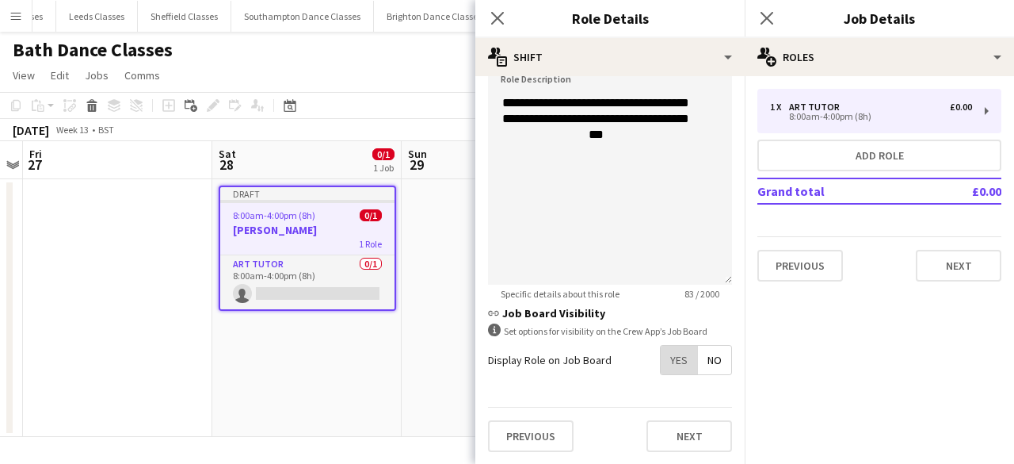
click at [670, 356] on span "Yes" at bounding box center [679, 360] width 36 height 29
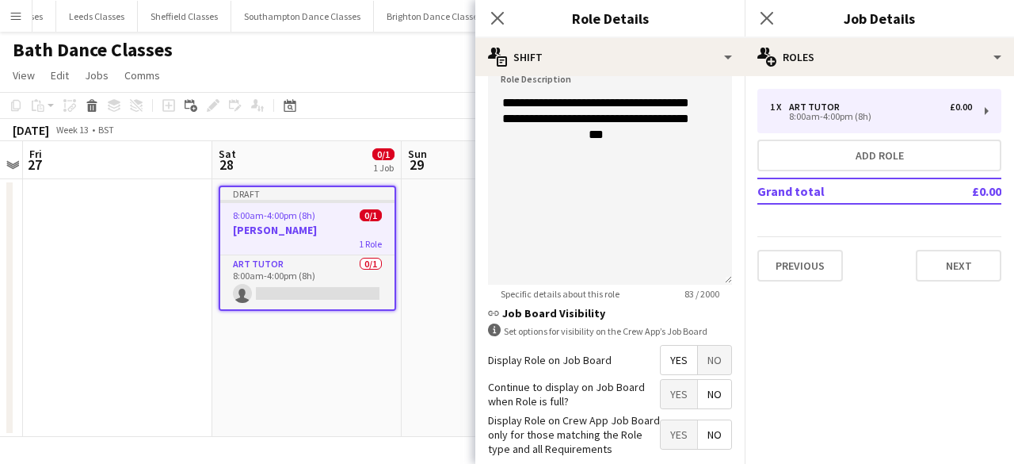
click at [698, 396] on span "No" at bounding box center [714, 394] width 33 height 29
click at [664, 430] on span "Yes" at bounding box center [679, 434] width 36 height 29
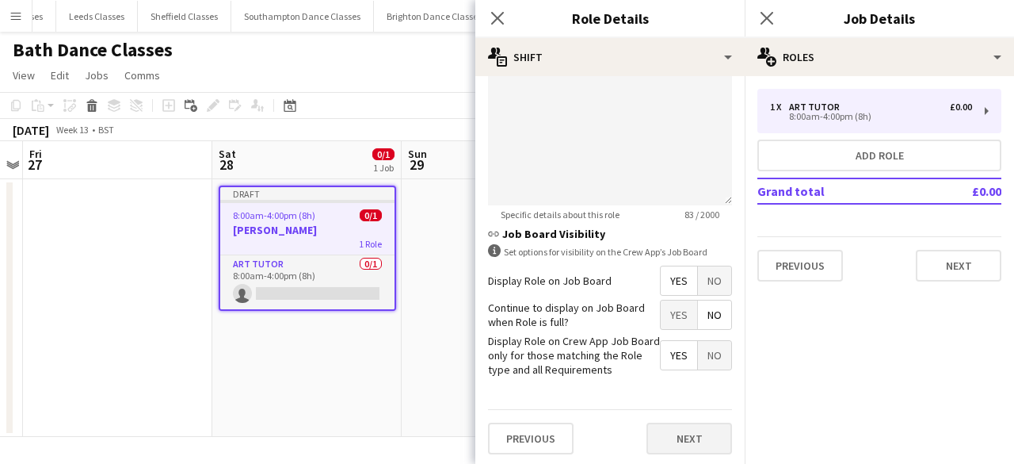
scroll to position [485, 0]
click at [671, 429] on button "Next" at bounding box center [690, 437] width 86 height 32
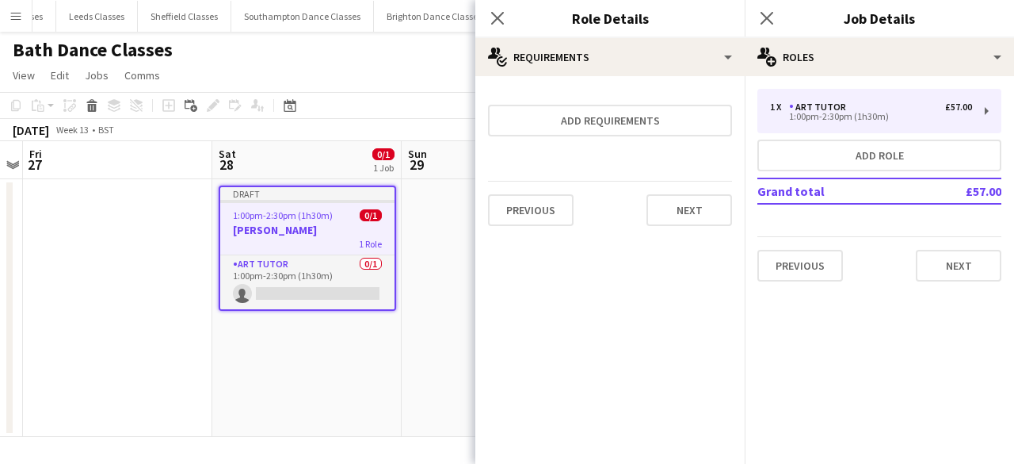
scroll to position [0, 0]
click at [690, 204] on button "Next" at bounding box center [690, 210] width 86 height 32
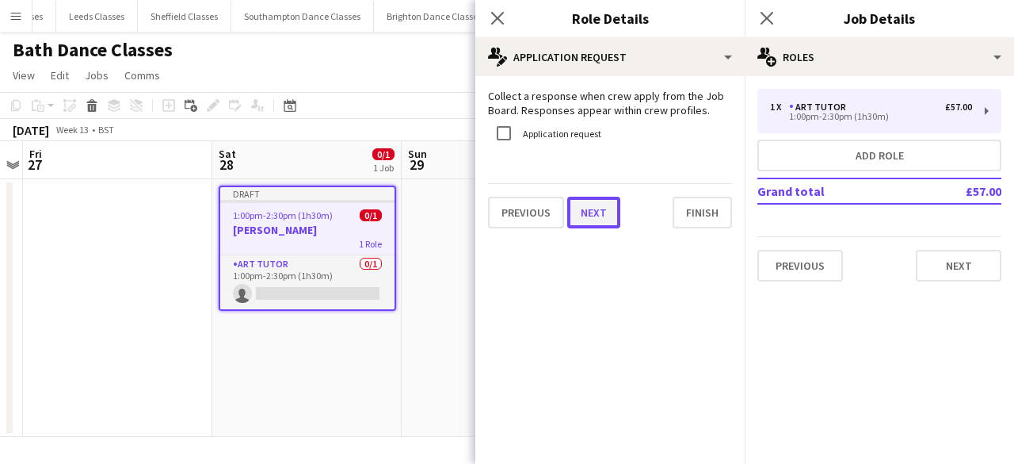
click at [615, 220] on button "Next" at bounding box center [593, 213] width 53 height 32
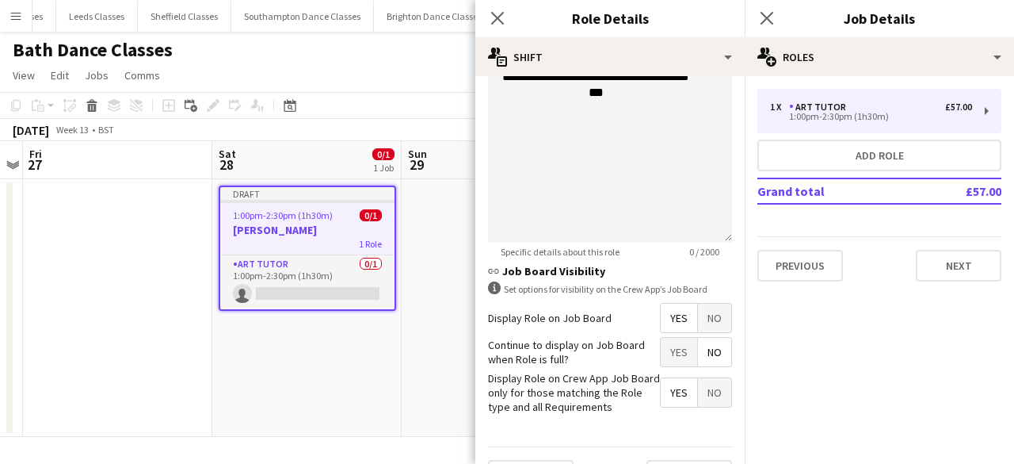
scroll to position [485, 0]
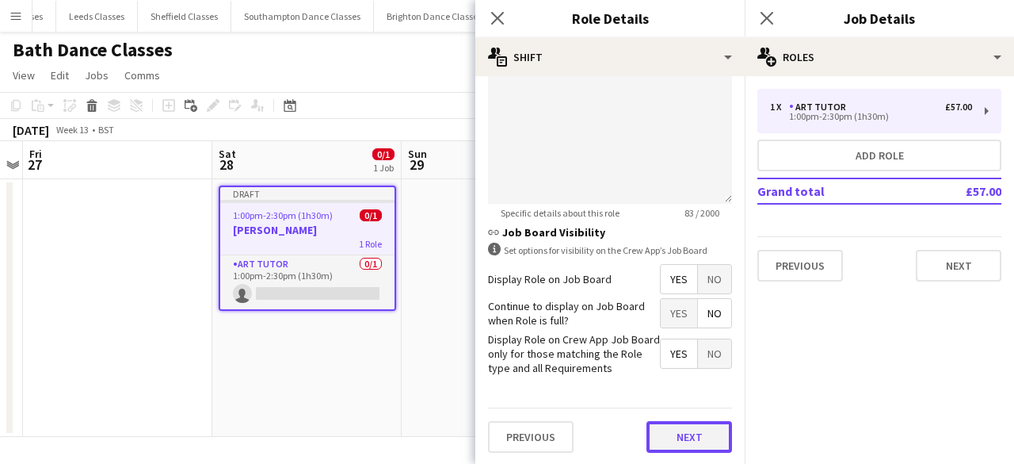
click at [693, 437] on button "Next" at bounding box center [690, 437] width 86 height 32
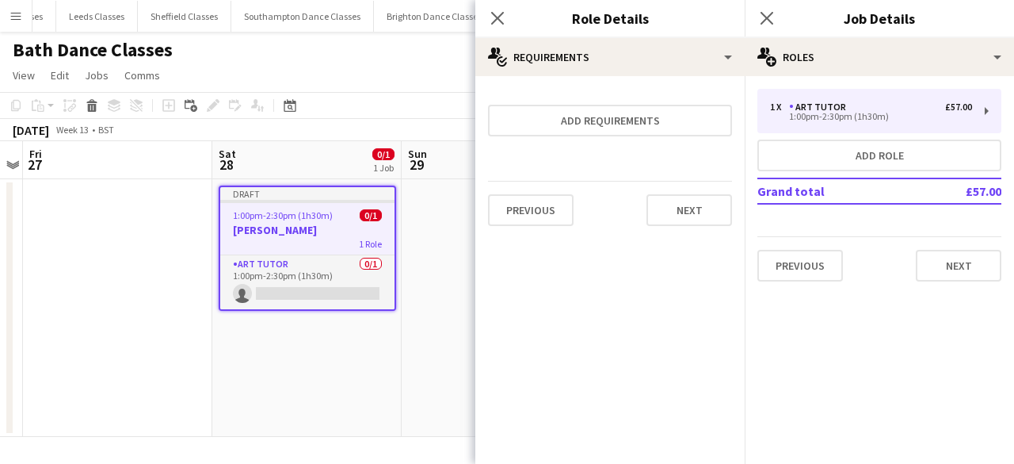
scroll to position [0, 0]
click at [712, 193] on div "Previous Next" at bounding box center [610, 210] width 244 height 58
click at [712, 202] on button "Next" at bounding box center [690, 210] width 86 height 32
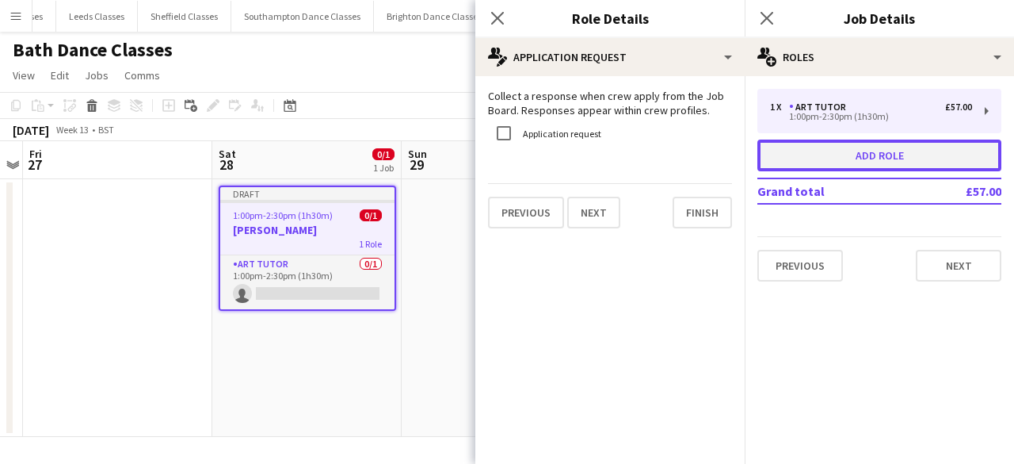
click at [839, 159] on button "Add role" at bounding box center [880, 155] width 244 height 32
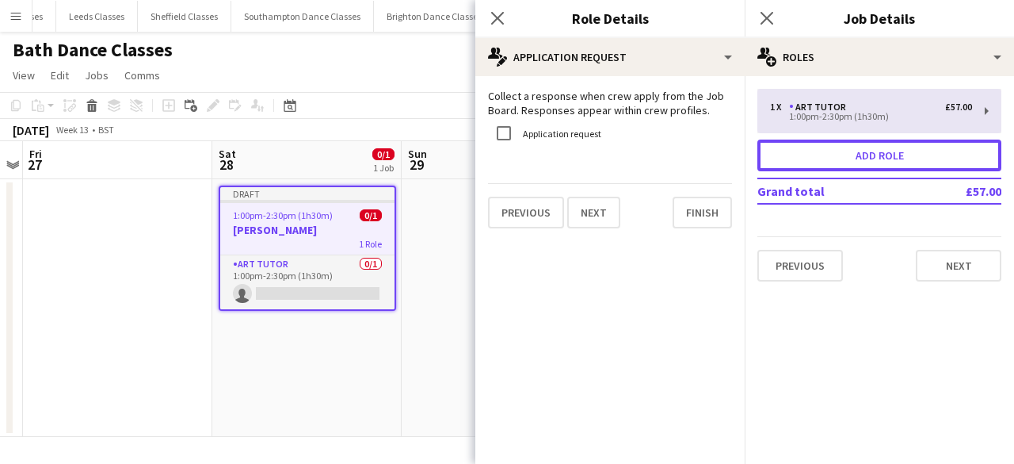
type input "*****"
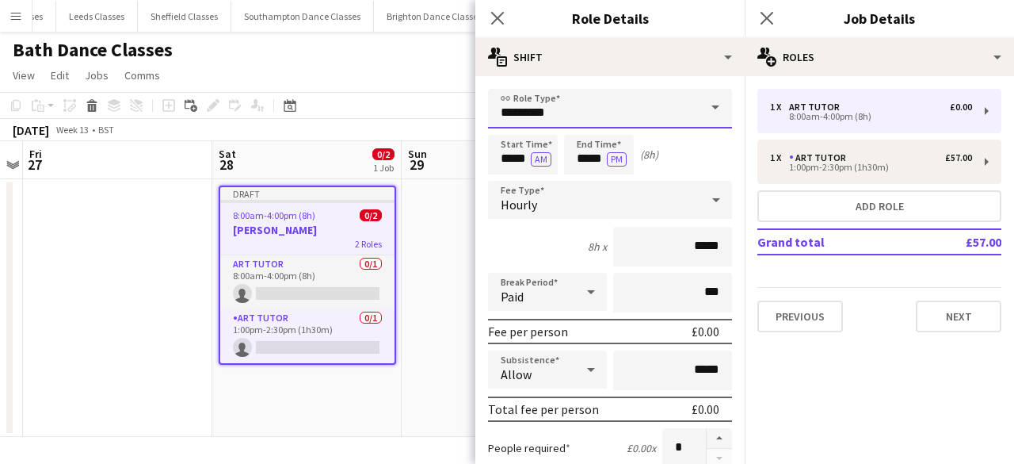
click at [594, 107] on input "*********" at bounding box center [610, 109] width 244 height 40
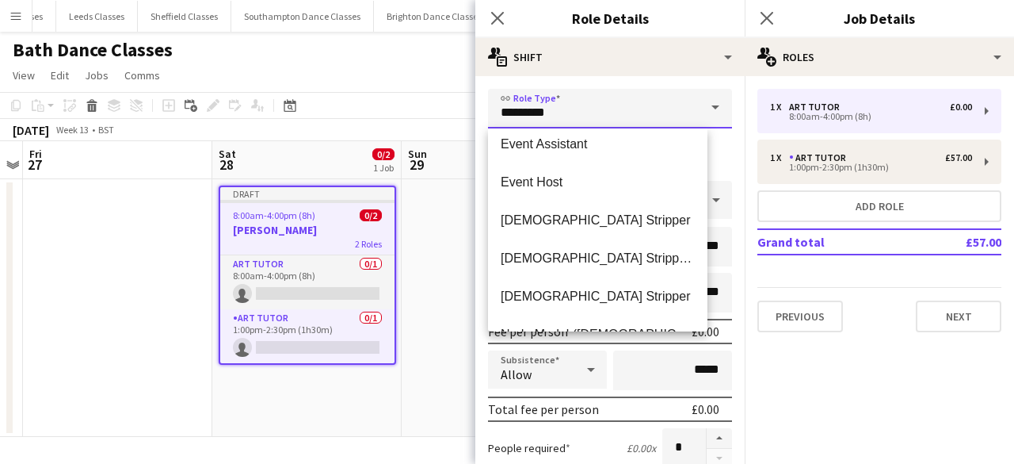
scroll to position [317, 0]
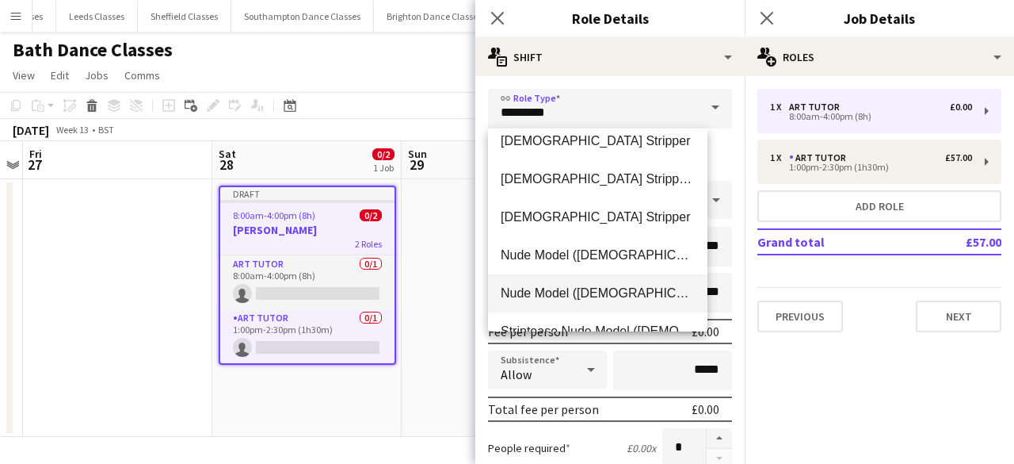
click at [556, 304] on mat-option "Nude Model (Male)" at bounding box center [598, 293] width 220 height 38
type input "**********"
type input "******"
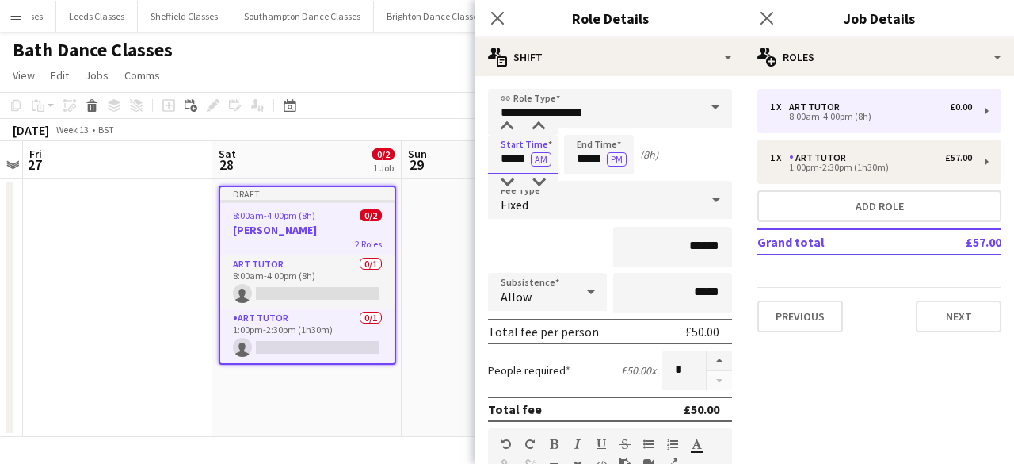
click at [525, 162] on input "*****" at bounding box center [523, 155] width 70 height 40
click at [507, 134] on div at bounding box center [507, 127] width 32 height 16
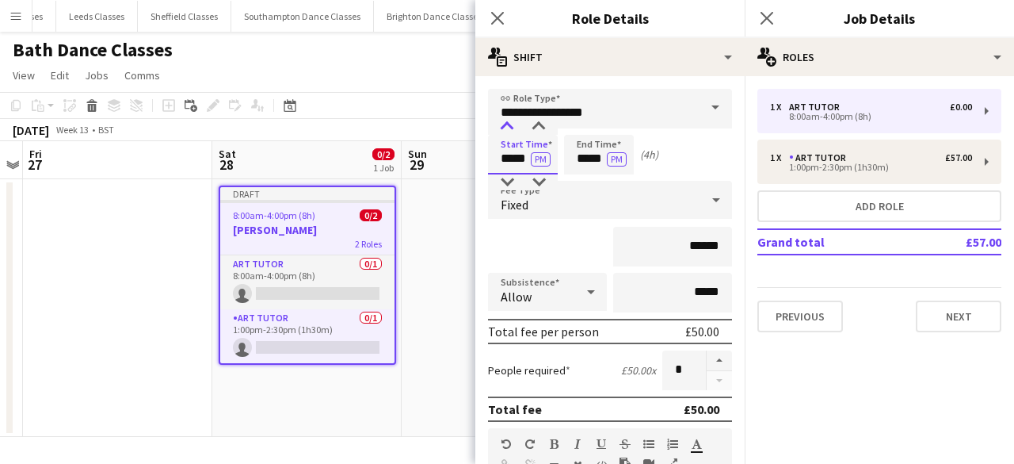
type input "*****"
click at [507, 134] on div at bounding box center [507, 127] width 32 height 16
click at [588, 158] on input "*****" at bounding box center [599, 155] width 70 height 40
click at [586, 181] on div at bounding box center [583, 182] width 32 height 16
click at [586, 182] on div at bounding box center [583, 182] width 32 height 16
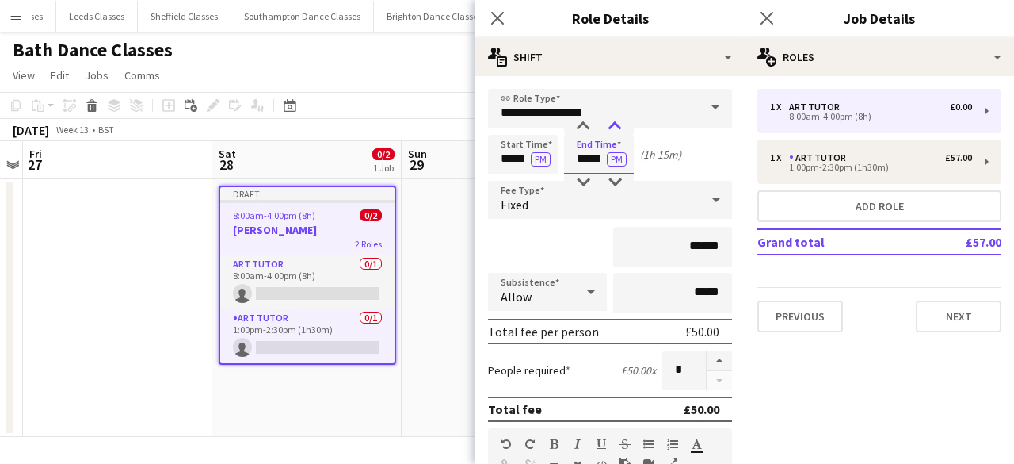
click at [615, 128] on div at bounding box center [615, 127] width 32 height 16
type input "*****"
click at [615, 128] on div at bounding box center [615, 127] width 32 height 16
click at [621, 207] on div "Fixed" at bounding box center [594, 200] width 212 height 38
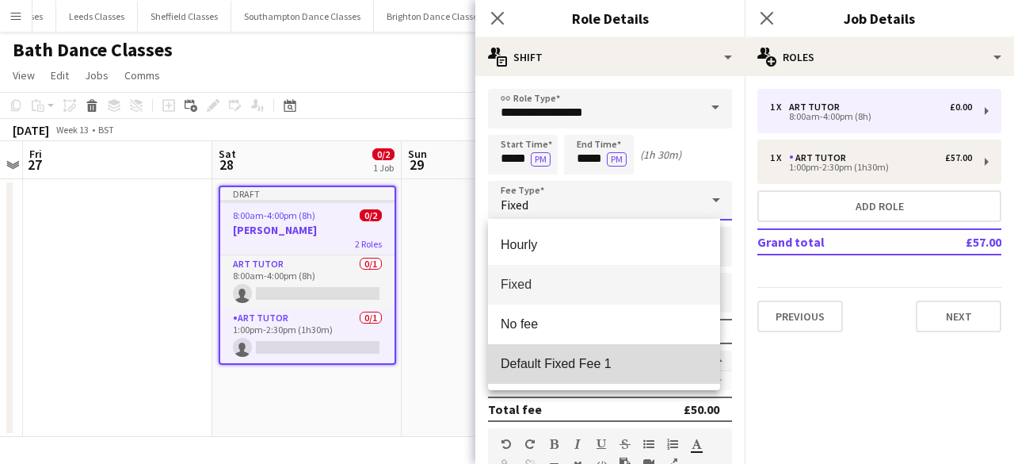
click at [583, 357] on span "Default Fixed Fee 1" at bounding box center [604, 363] width 207 height 15
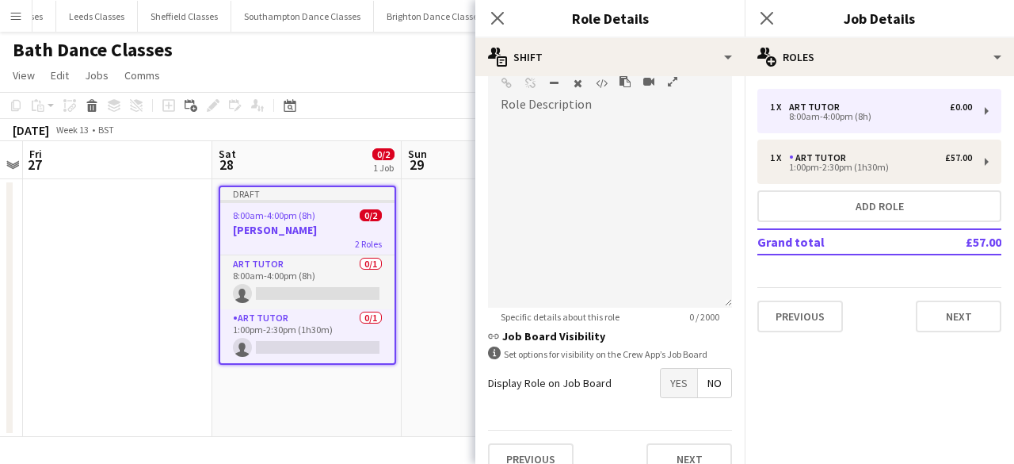
scroll to position [396, 0]
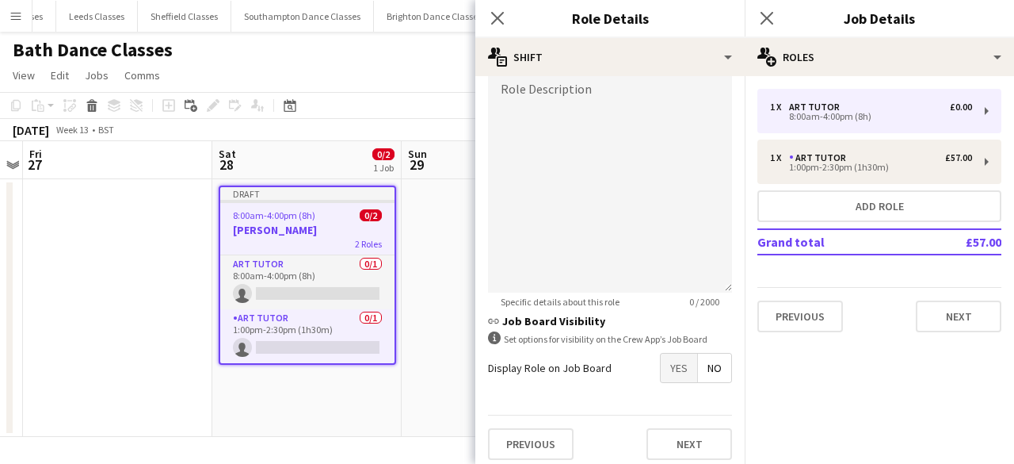
click at [661, 368] on span "Yes" at bounding box center [679, 367] width 36 height 29
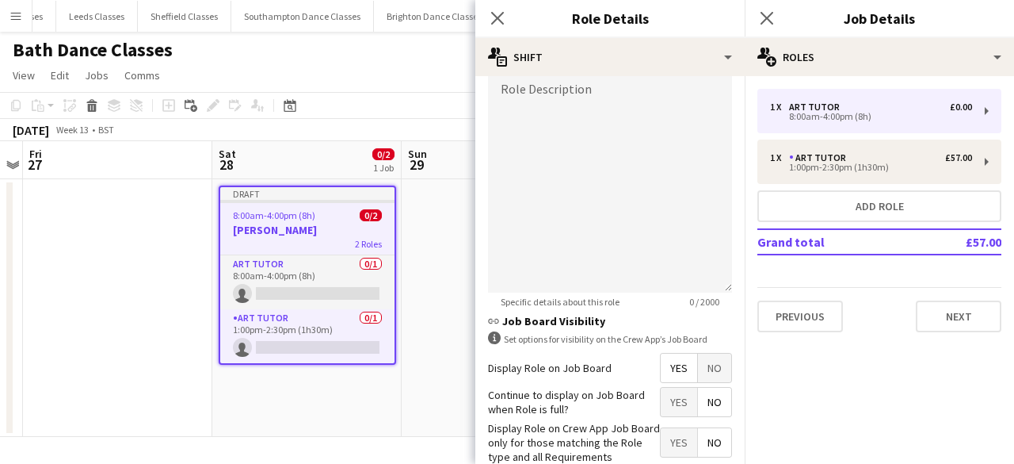
click at [698, 407] on span "No" at bounding box center [714, 402] width 33 height 29
click at [674, 430] on span "Yes" at bounding box center [679, 442] width 36 height 29
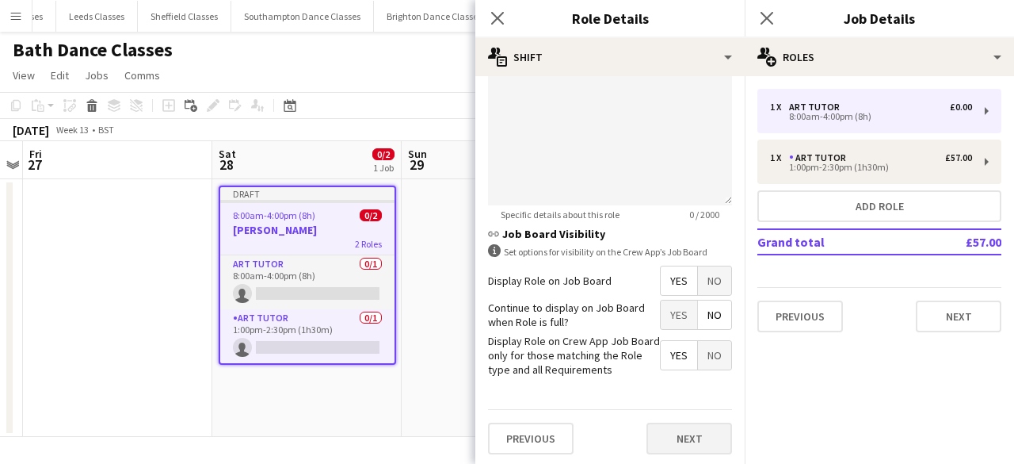
scroll to position [485, 0]
drag, startPoint x: 688, startPoint y: 437, endPoint x: 647, endPoint y: 426, distance: 42.7
click at [688, 437] on button "Next" at bounding box center [690, 437] width 86 height 32
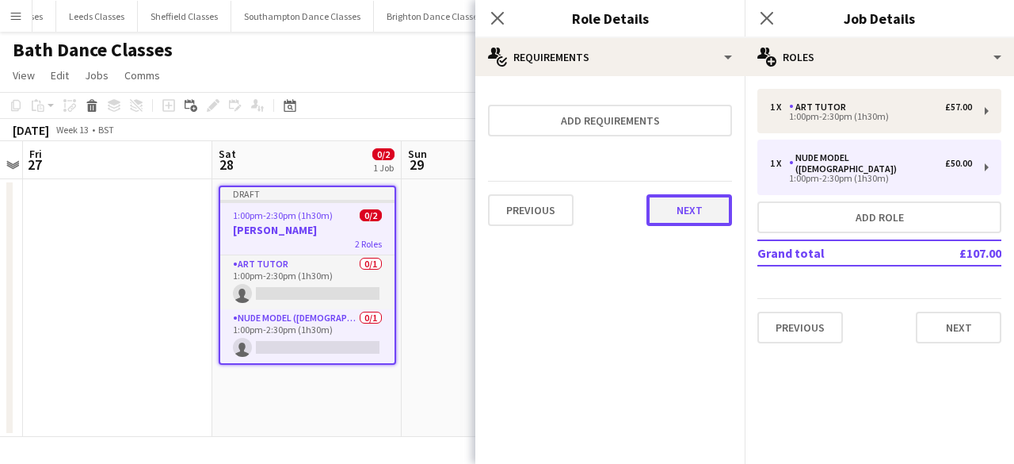
click at [686, 220] on button "Next" at bounding box center [690, 210] width 86 height 32
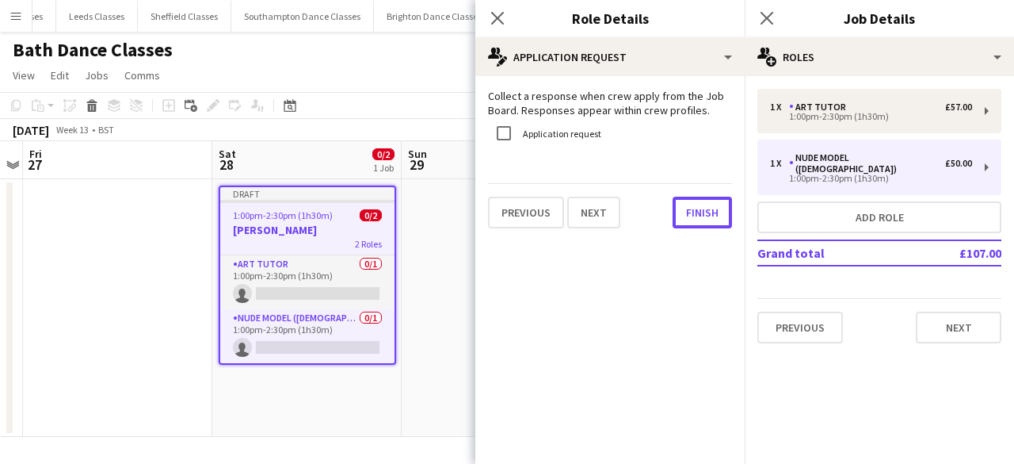
click at [686, 220] on button "Finish" at bounding box center [702, 213] width 59 height 32
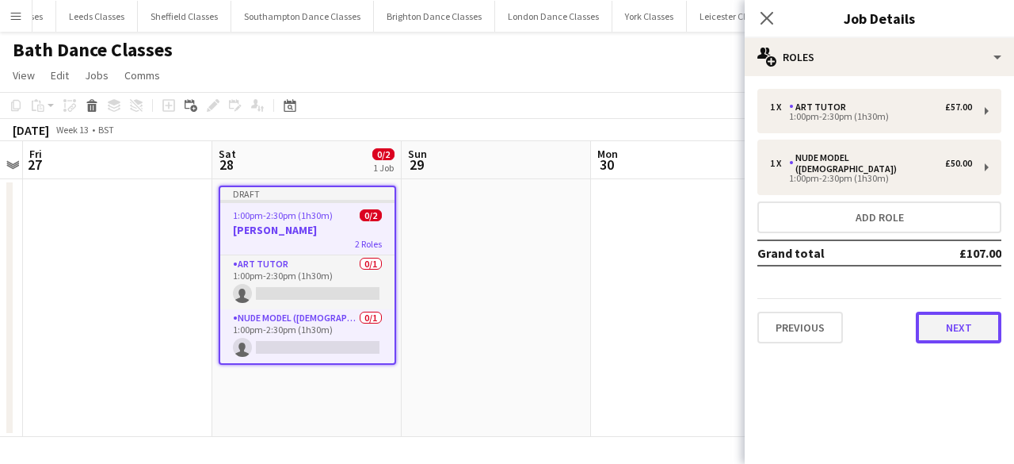
click at [961, 315] on button "Next" at bounding box center [959, 327] width 86 height 32
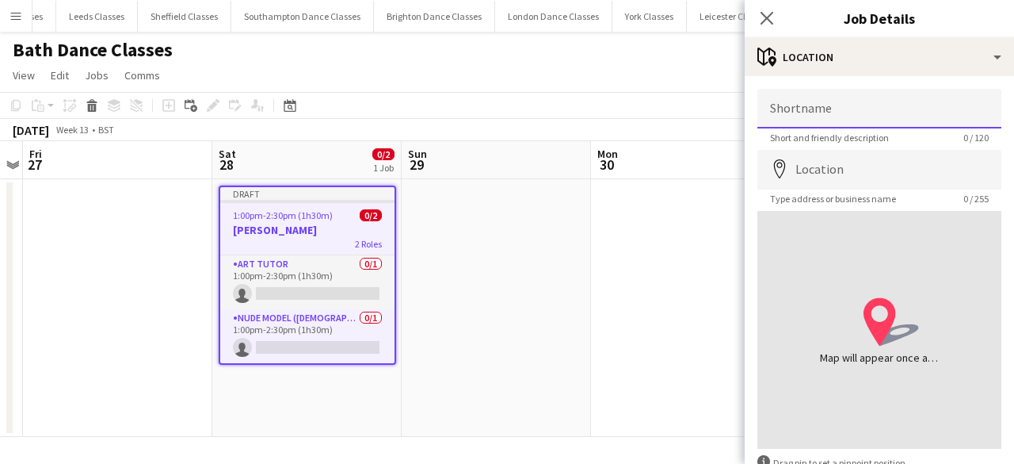
click at [869, 120] on input "Shortname" at bounding box center [880, 109] width 244 height 40
type input "**********"
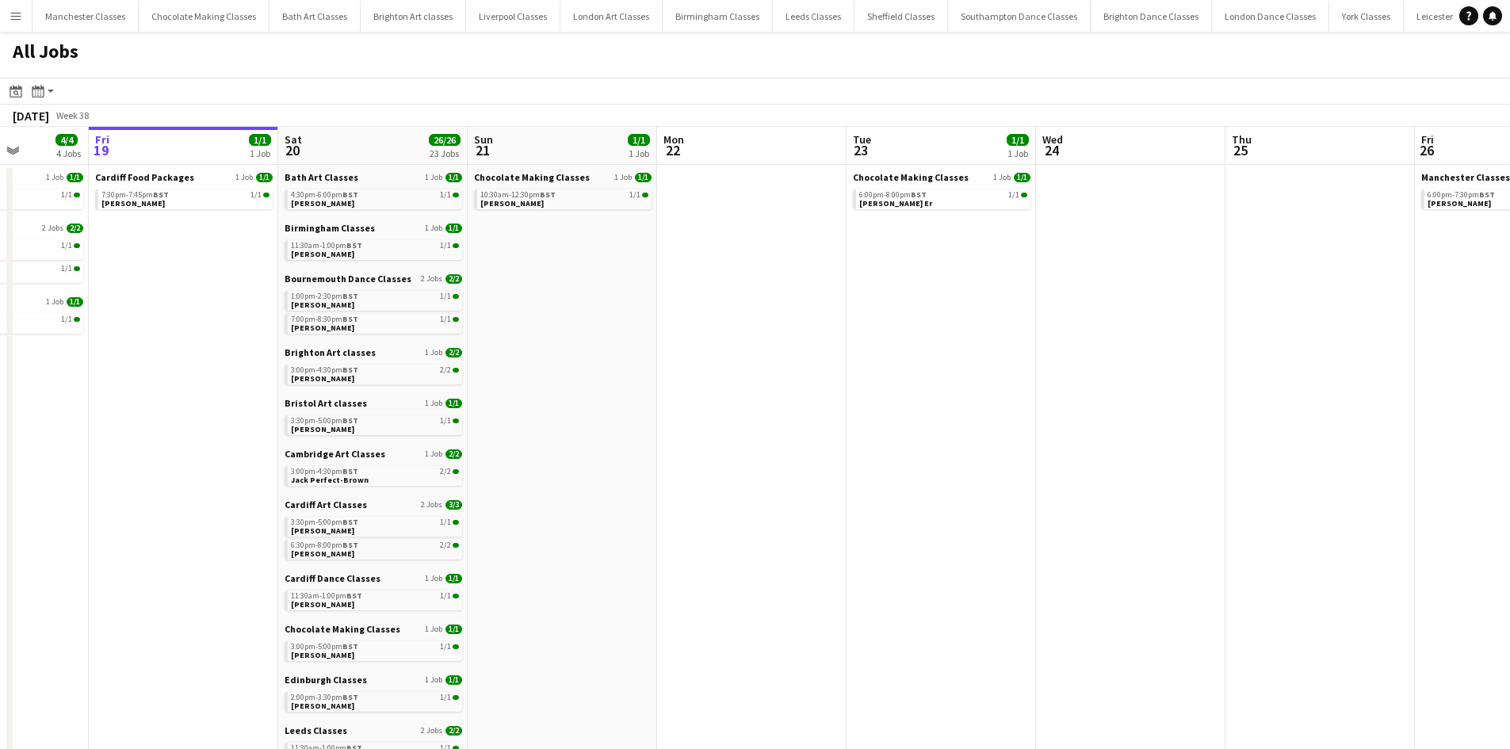
drag, startPoint x: 1251, startPoint y: 398, endPoint x: 552, endPoint y: 438, distance: 700.2
click at [495, 437] on app-calendar-viewport "Tue 16 Wed 17 1/1 1 Job Thu 18 4/4 4 Jobs Fri 19 1/1 1 Job Sat 20 26/26 23 Jobs…" at bounding box center [755, 691] width 1510 height 1129
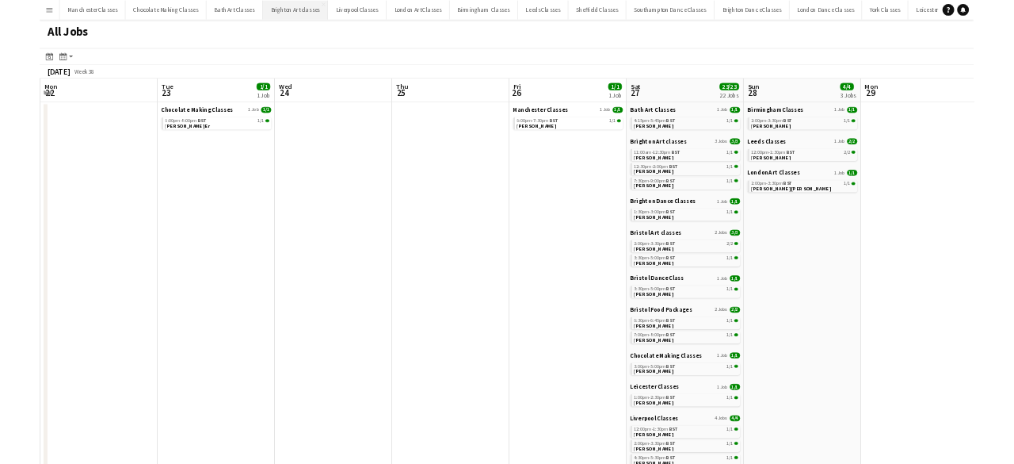
scroll to position [0, 567]
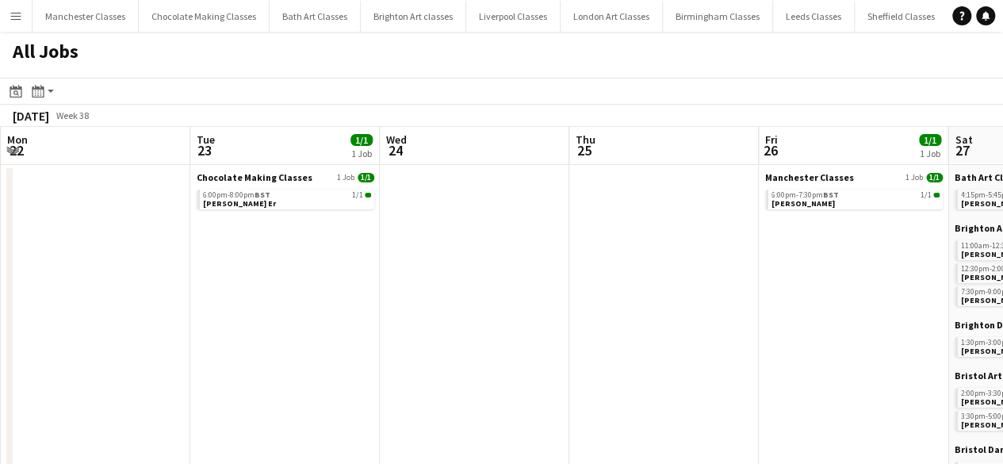
click at [13, 15] on app-icon "Menu" at bounding box center [16, 16] width 13 height 13
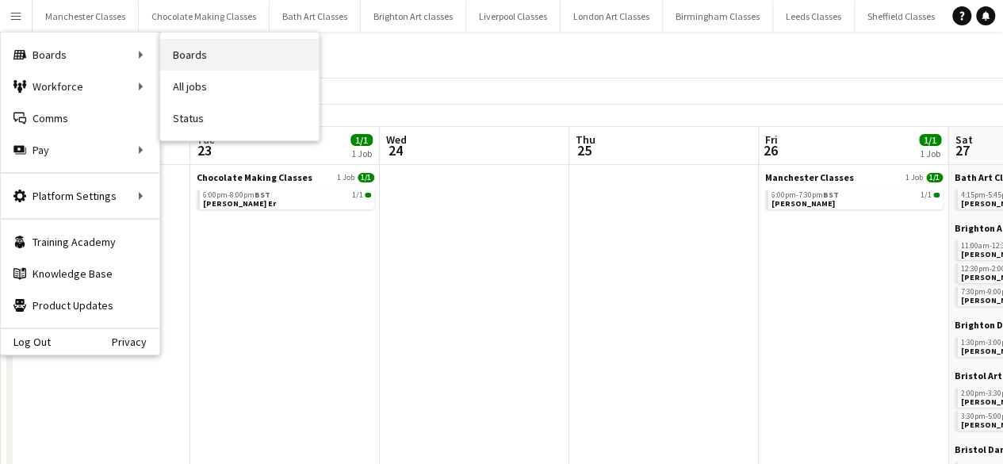
click at [237, 48] on link "Boards" at bounding box center [239, 55] width 159 height 32
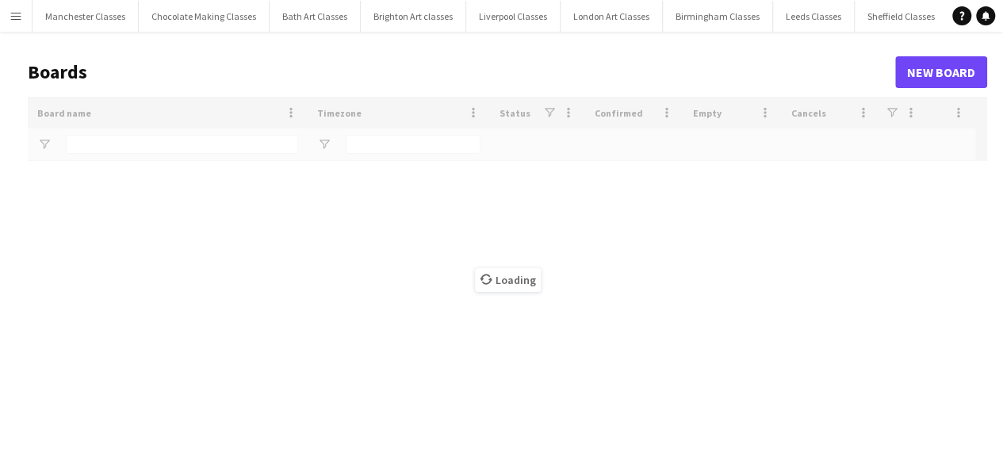
type input "****"
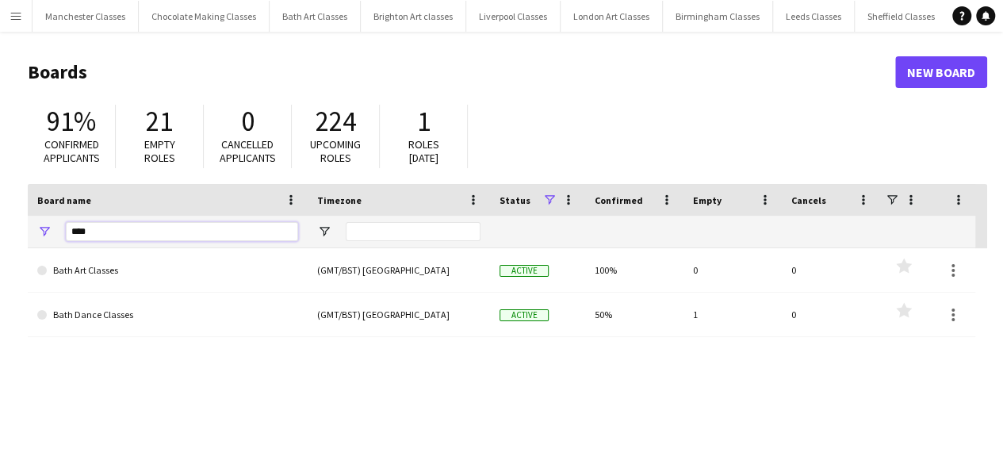
click at [104, 227] on input "****" at bounding box center [182, 231] width 232 height 19
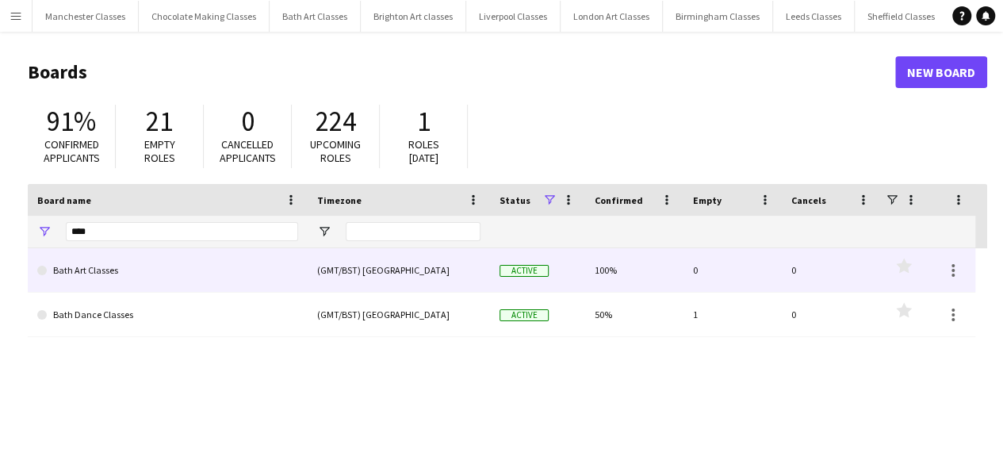
click at [133, 269] on link "Bath Art Classes" at bounding box center [167, 270] width 261 height 44
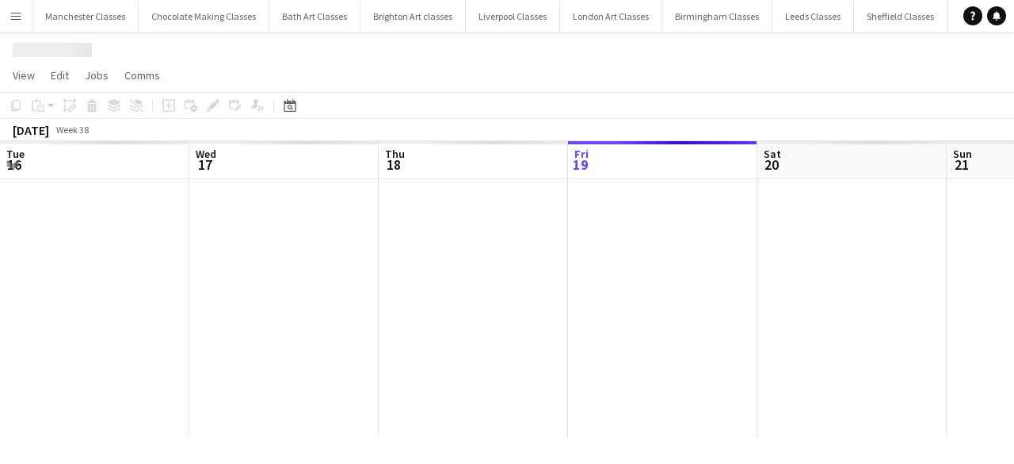
scroll to position [0, 379]
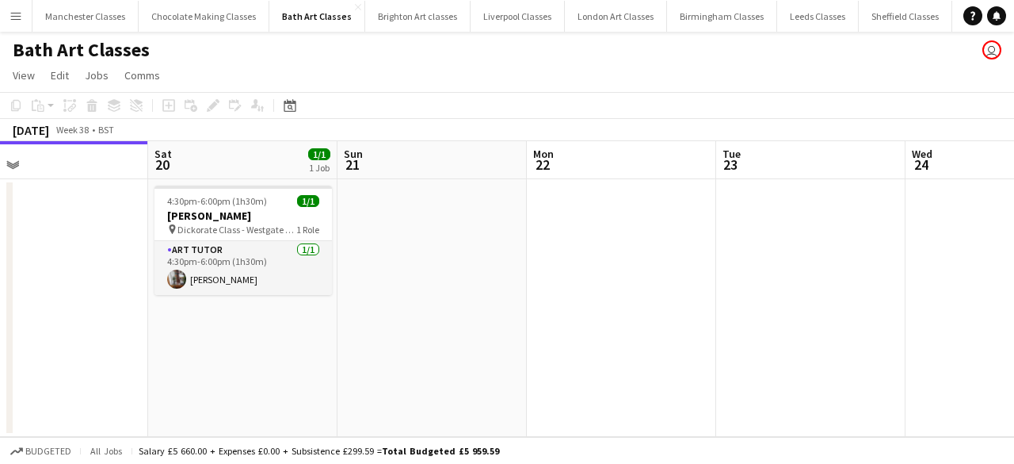
drag, startPoint x: 774, startPoint y: 356, endPoint x: 183, endPoint y: 418, distance: 593.7
click at [193, 418] on app-calendar-viewport "Tue 16 Wed 17 Thu 18 Fri 19 Sat 20 1/1 1 Job Sun 21 Mon 22 Tue 23 Wed 24 Thu 25…" at bounding box center [507, 289] width 1014 height 296
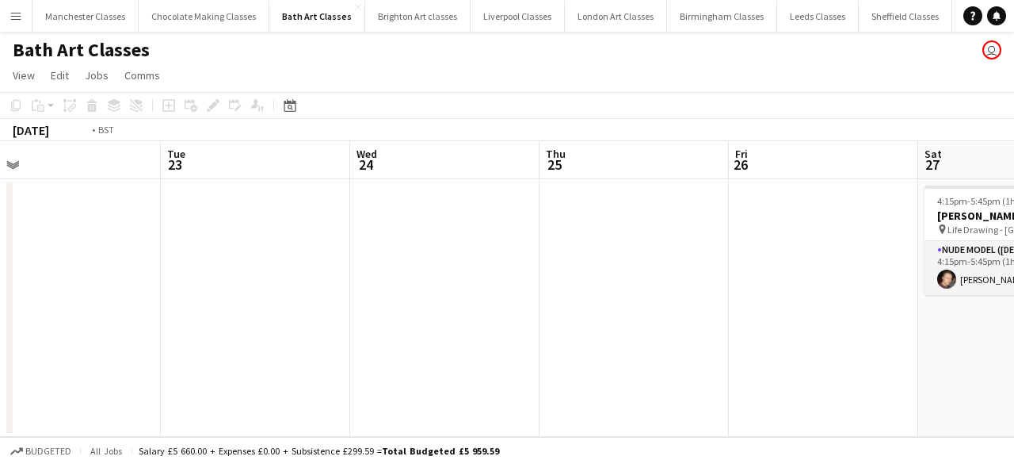
drag, startPoint x: 580, startPoint y: 394, endPoint x: 252, endPoint y: 426, distance: 329.6
click at [208, 426] on app-calendar-viewport "Thu 18 Fri 19 Sat 20 1/1 1 Job Sun 21 Mon 22 Tue 23 Wed 24 Thu 25 Fri 26 Sat 27…" at bounding box center [507, 289] width 1014 height 296
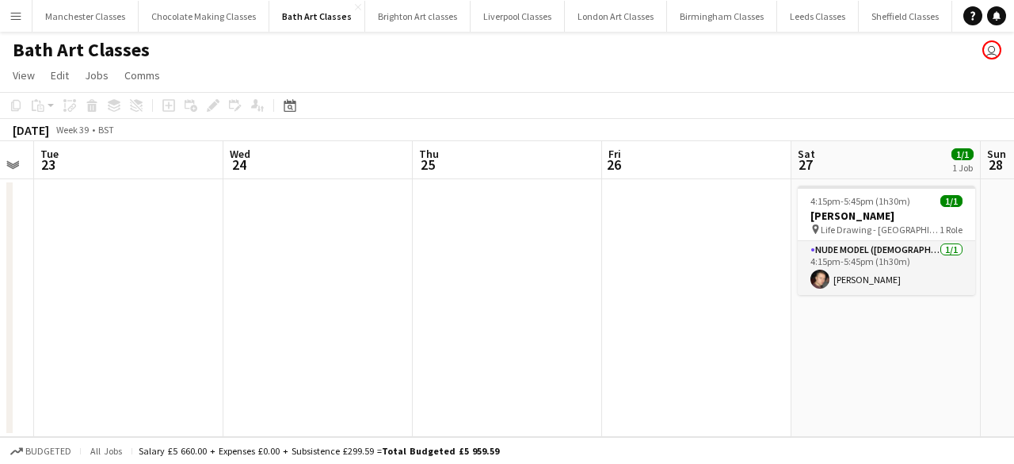
drag, startPoint x: 686, startPoint y: 403, endPoint x: 273, endPoint y: 435, distance: 414.2
click at [285, 435] on app-calendar-viewport "Sat 20 1/1 1 Job Sun 21 Mon 22 Tue 23 Wed 24 Thu 25 Fri 26 Sat 27 1/1 1 Job Sun…" at bounding box center [507, 289] width 1014 height 296
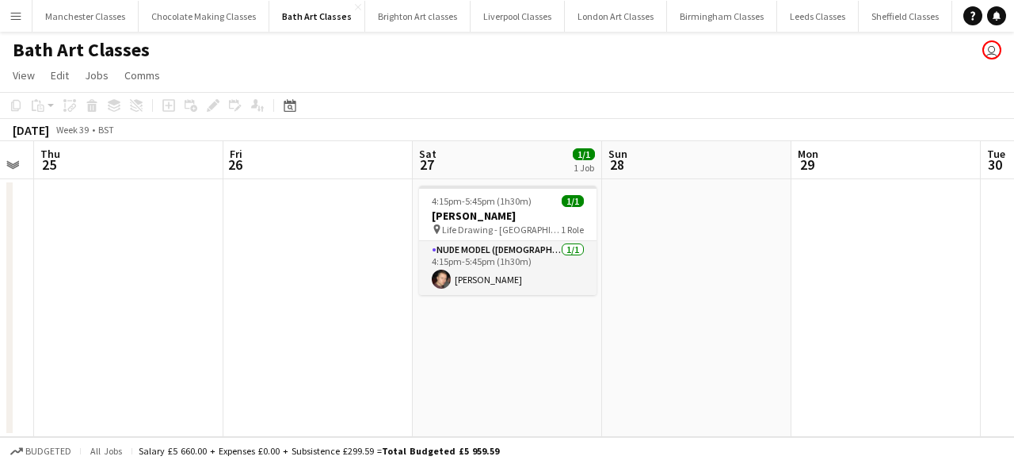
scroll to position [0, 599]
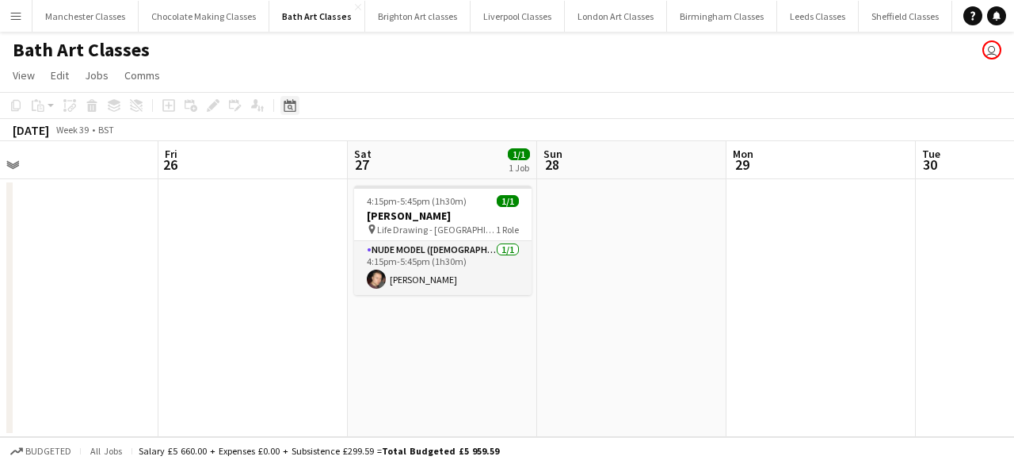
click at [293, 109] on icon "Date picker" at bounding box center [290, 105] width 13 height 13
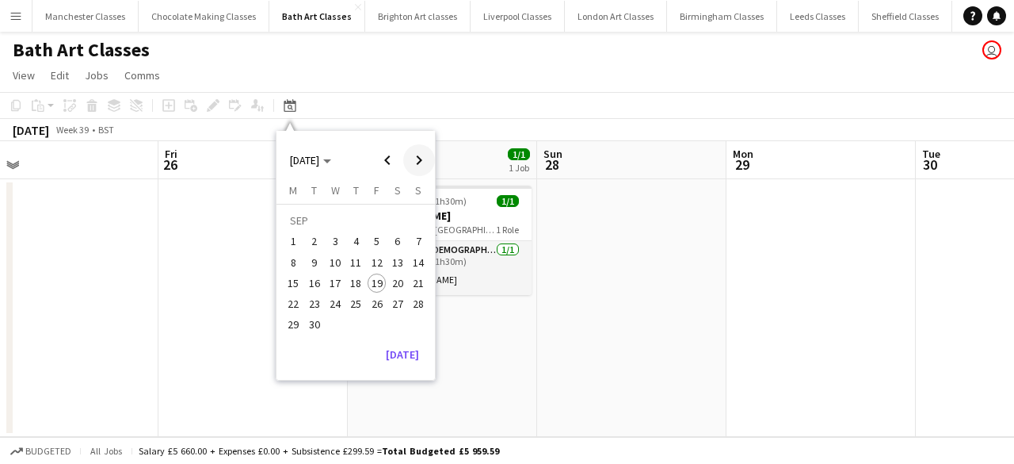
click at [403, 164] on span "Next month" at bounding box center [419, 160] width 32 height 32
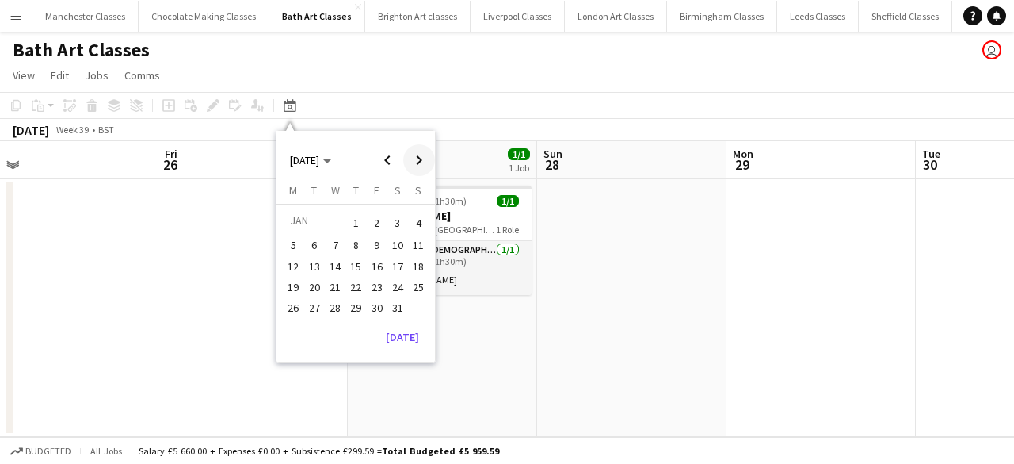
click at [403, 164] on span "Next month" at bounding box center [419, 160] width 32 height 32
click at [397, 310] on span "28" at bounding box center [397, 307] width 19 height 19
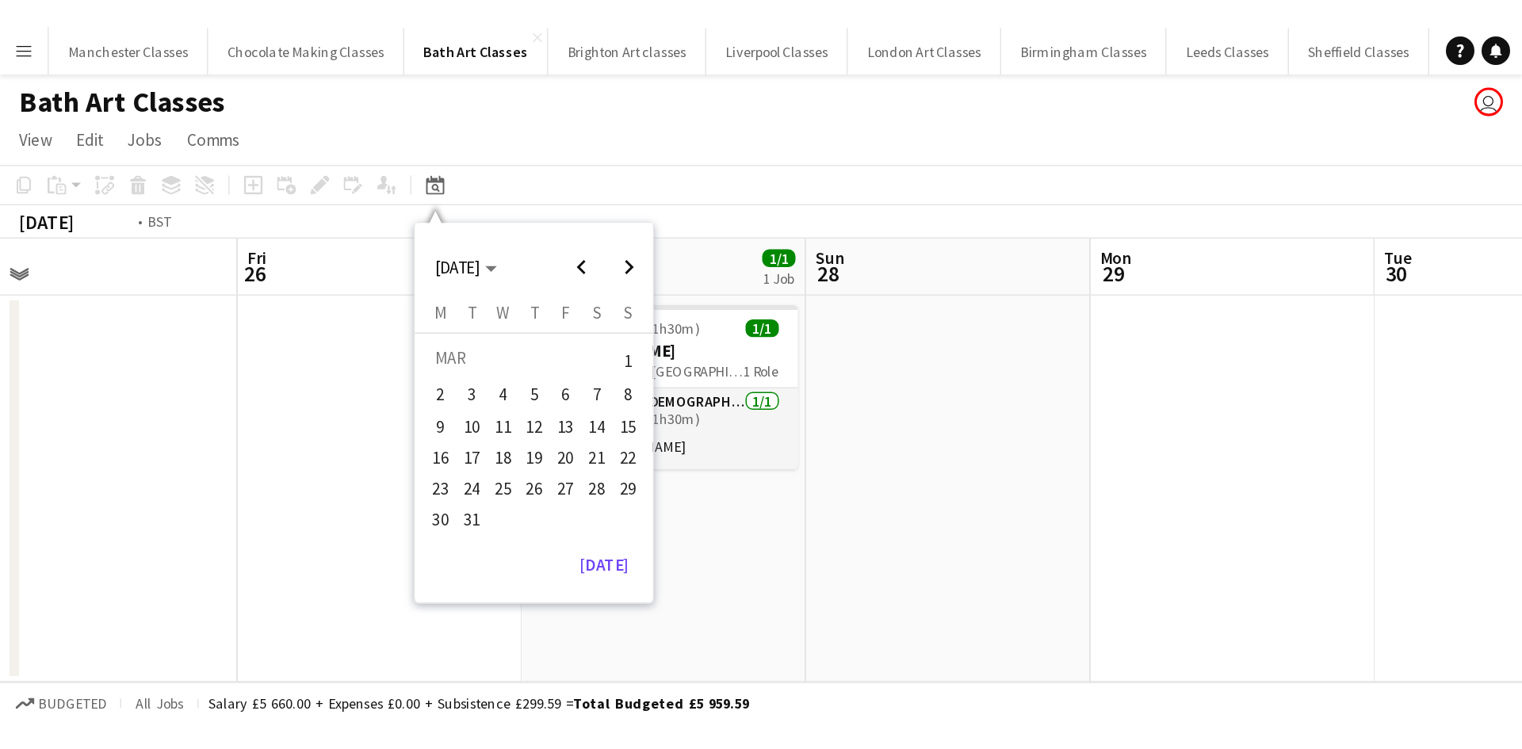
scroll to position [0, 545]
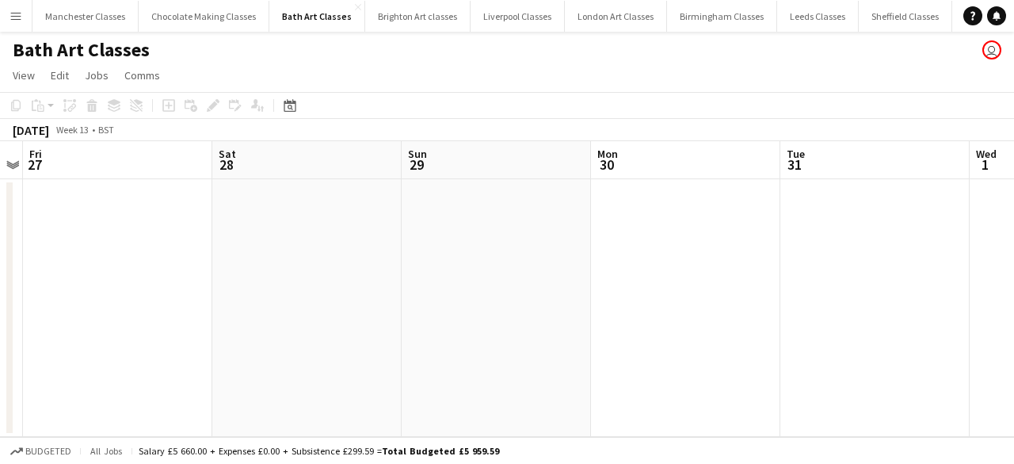
click at [296, 216] on app-date-cell at bounding box center [306, 308] width 189 height 258
